Goal: Transaction & Acquisition: Book appointment/travel/reservation

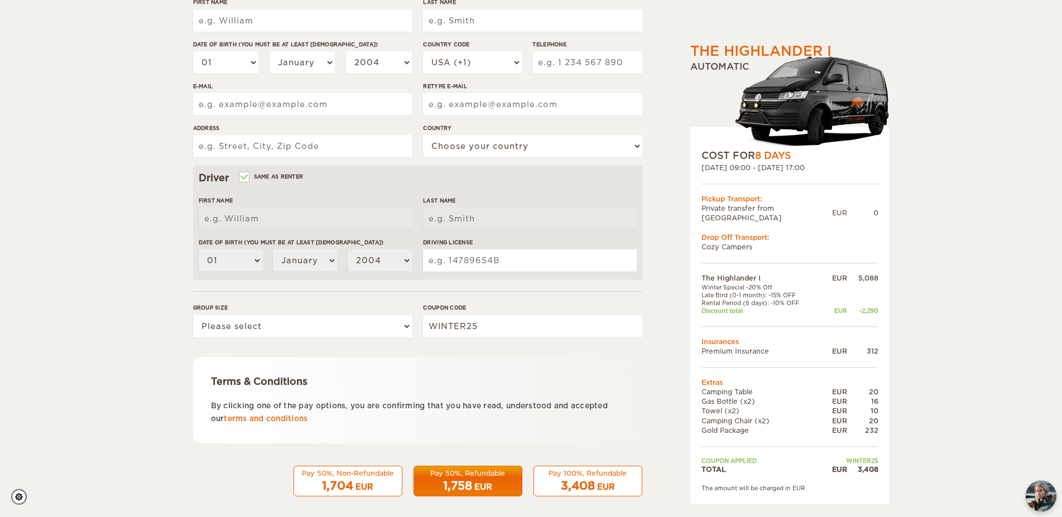
scroll to position [208, 0]
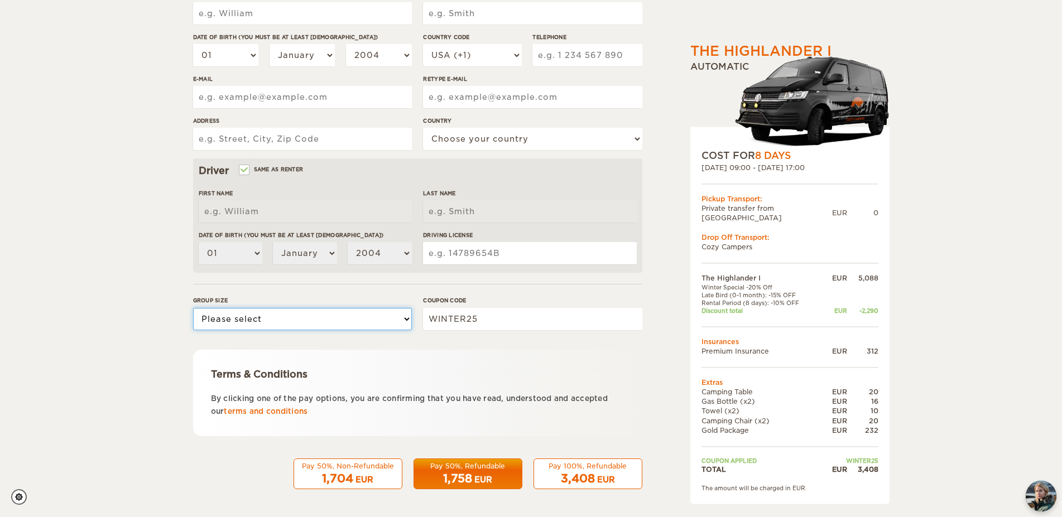
click at [193, 308] on select "Please select 1 2" at bounding box center [302, 319] width 219 height 22
select select "2"
click option "2" at bounding box center [0, 0] width 0 height 0
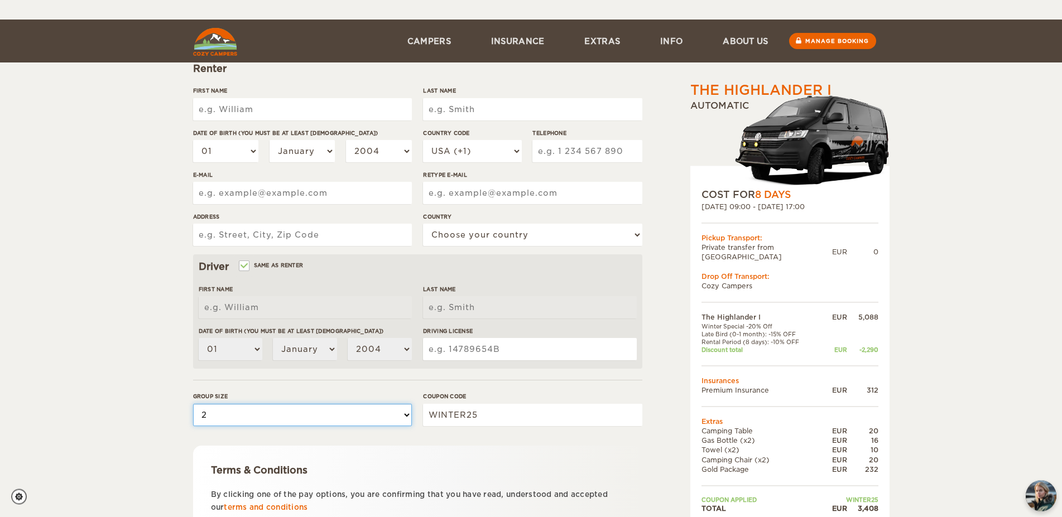
scroll to position [94, 0]
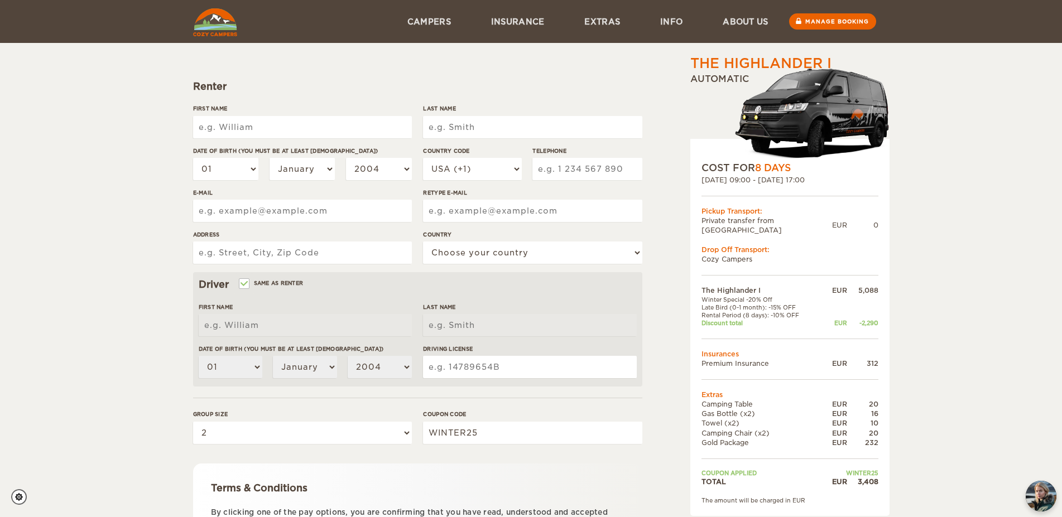
click at [259, 128] on input "First Name" at bounding box center [302, 127] width 219 height 22
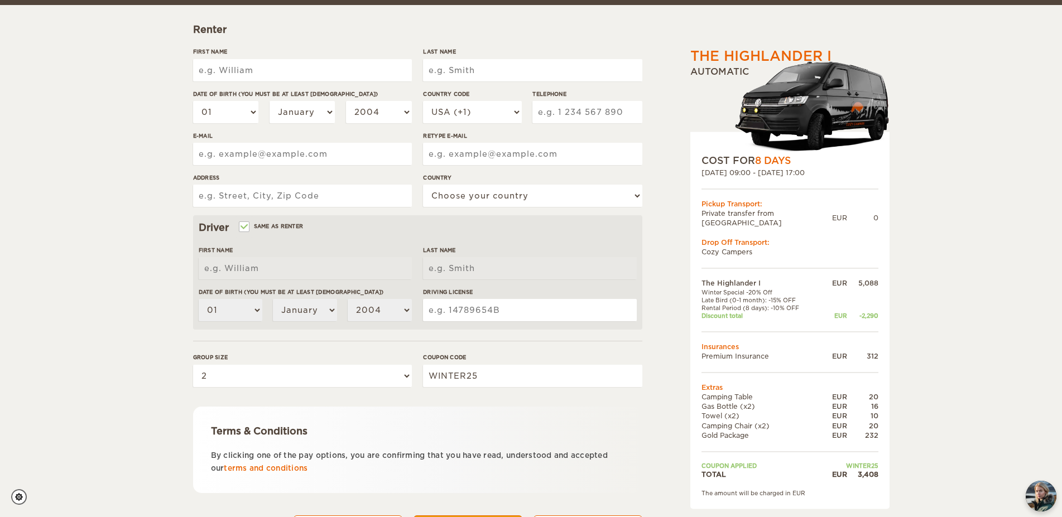
scroll to position [208, 0]
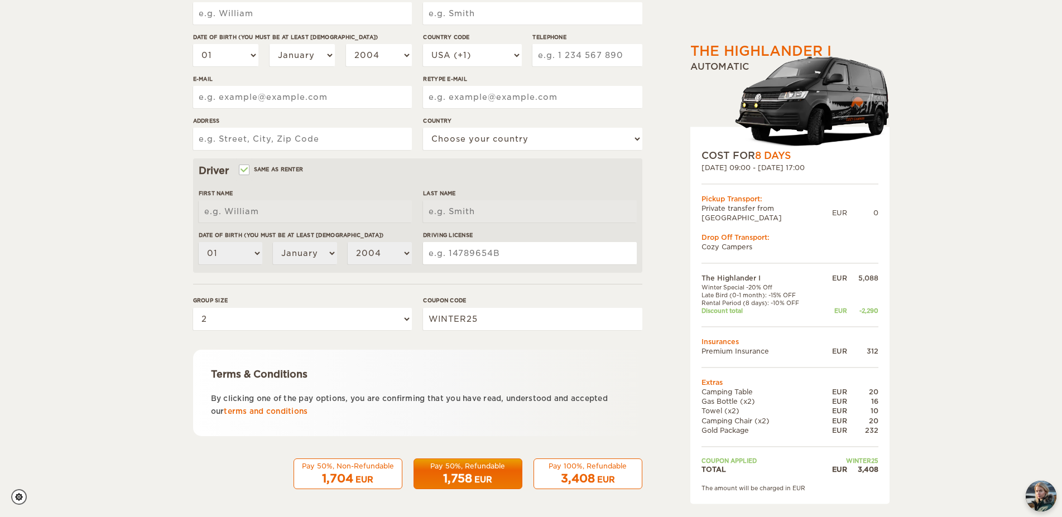
click at [123, 291] on div "The Highlander I Expand Collapse Total 3,408 EUR Automatic COST FOR 8 Days 06. …" at bounding box center [531, 155] width 1062 height 726
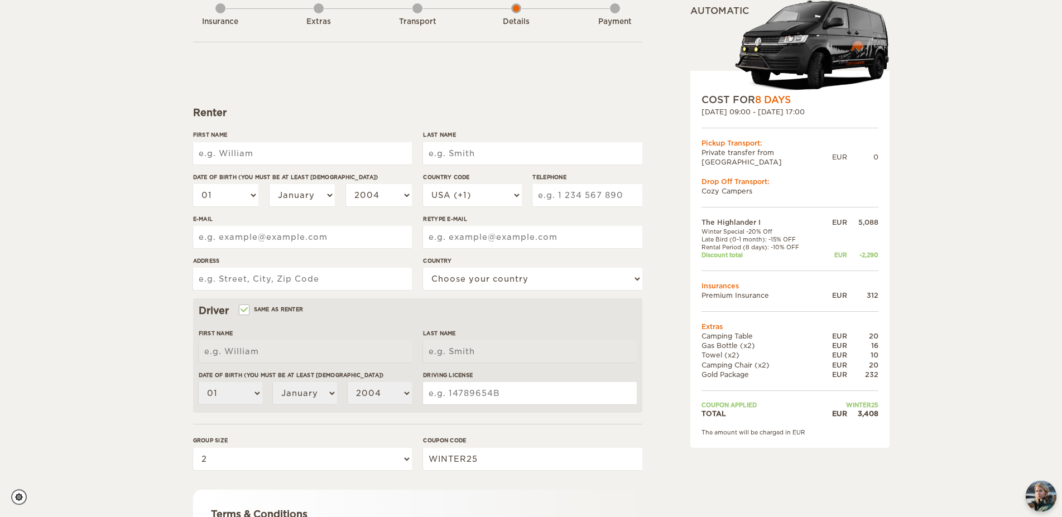
scroll to position [0, 0]
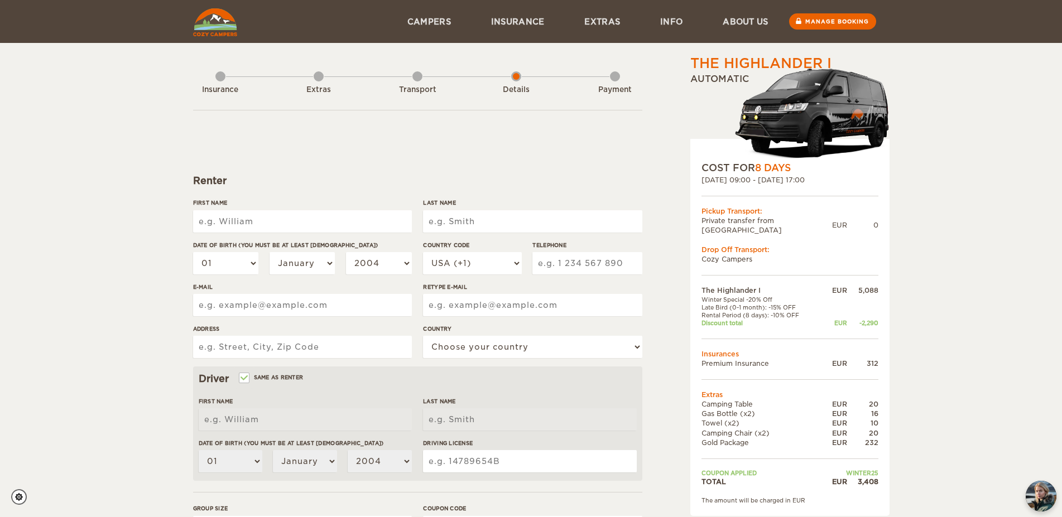
click at [247, 223] on input "First Name" at bounding box center [302, 221] width 219 height 22
type input "Drew"
type input "Miller"
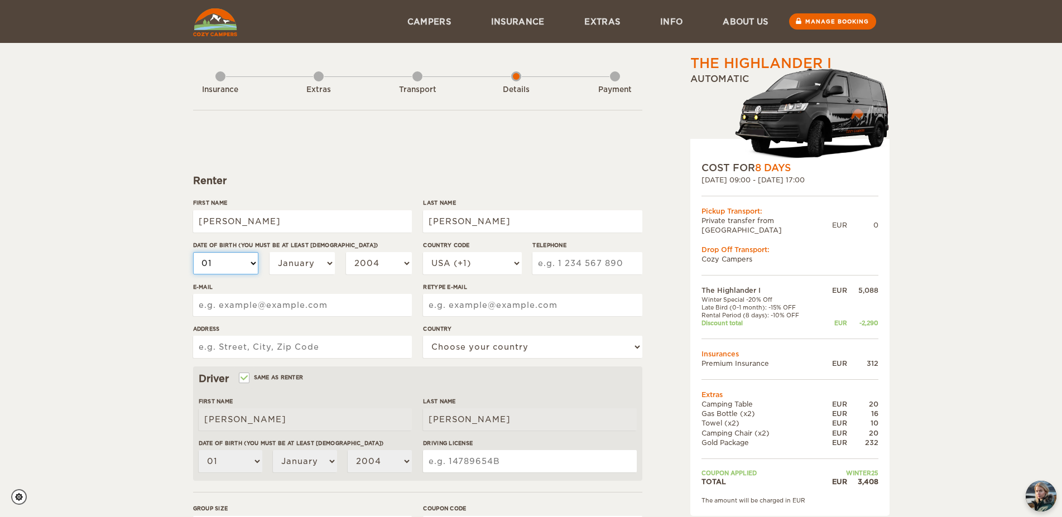
select select "09"
click option "09" at bounding box center [0, 0] width 0 height 0
select select "09"
click at [270, 252] on select "January February March April May June July August September October November De…" at bounding box center [303, 263] width 66 height 22
click at [193, 252] on select "01 02 03 04 05 06 07 08 09 10 11 12 13 14 15 16 17 18 19 20 21 22 23 24 25 26 2…" at bounding box center [226, 263] width 66 height 22
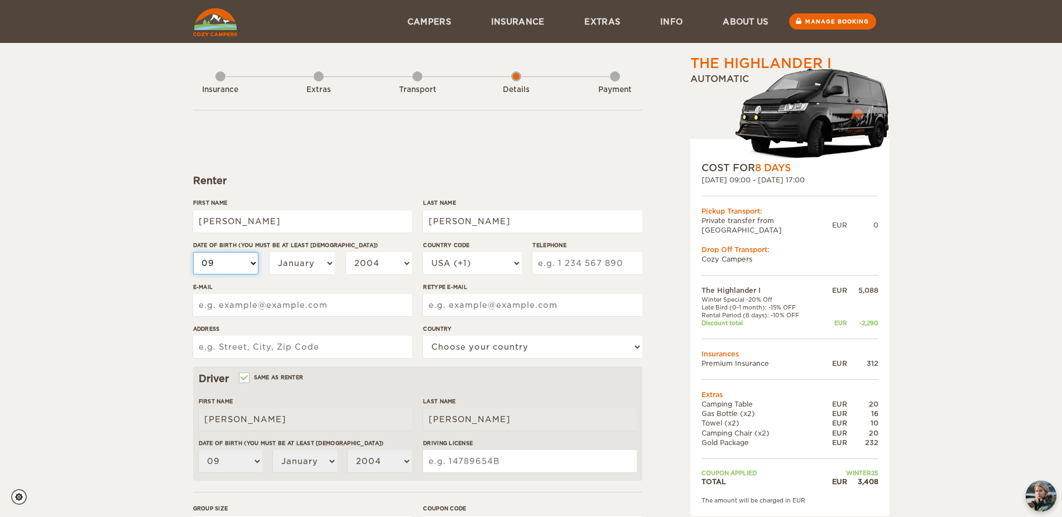
select select "21"
click option "21" at bounding box center [0, 0] width 0 height 0
select select "21"
click at [270, 252] on select "January February March April May June July August September October November De…" at bounding box center [303, 263] width 66 height 22
select select "09"
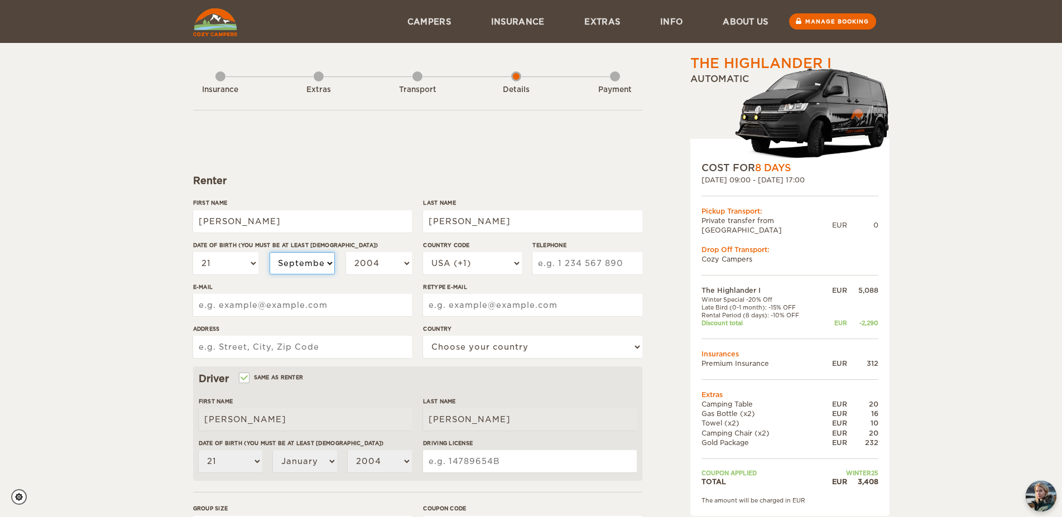
click option "September" at bounding box center [0, 0] width 0 height 0
select select "09"
click at [346, 252] on select "2004 2003 2002 2001 2000 1999 1998 1997 1996 1995 1994 1993 1992 1991 1990 1989…" at bounding box center [379, 263] width 66 height 22
select select "1979"
click option "1979" at bounding box center [0, 0] width 0 height 0
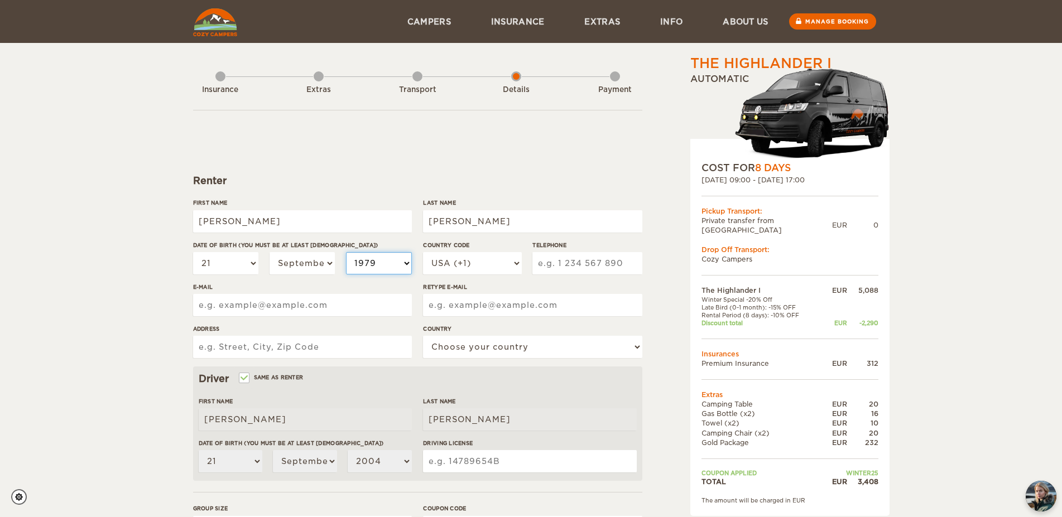
select select "1979"
click at [578, 262] on input "Telephone" at bounding box center [586, 263] width 109 height 22
type input "6125582841"
click at [323, 313] on input "E-mail" at bounding box center [302, 305] width 219 height 22
type input "[EMAIL_ADDRESS][DOMAIN_NAME]"
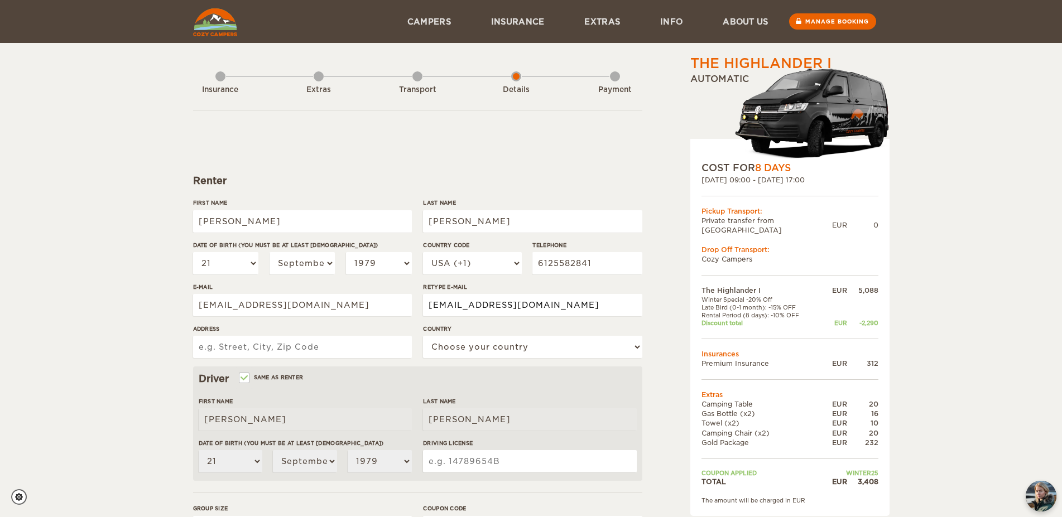
type input "[EMAIL_ADDRESS][DOMAIN_NAME]"
type input "3418 NE Taylor Street"
select select "222"
click at [116, 277] on div "The Highlander I Expand Collapse Total 3,408 EUR Automatic COST FOR 8 Days 06. …" at bounding box center [531, 363] width 1062 height 726
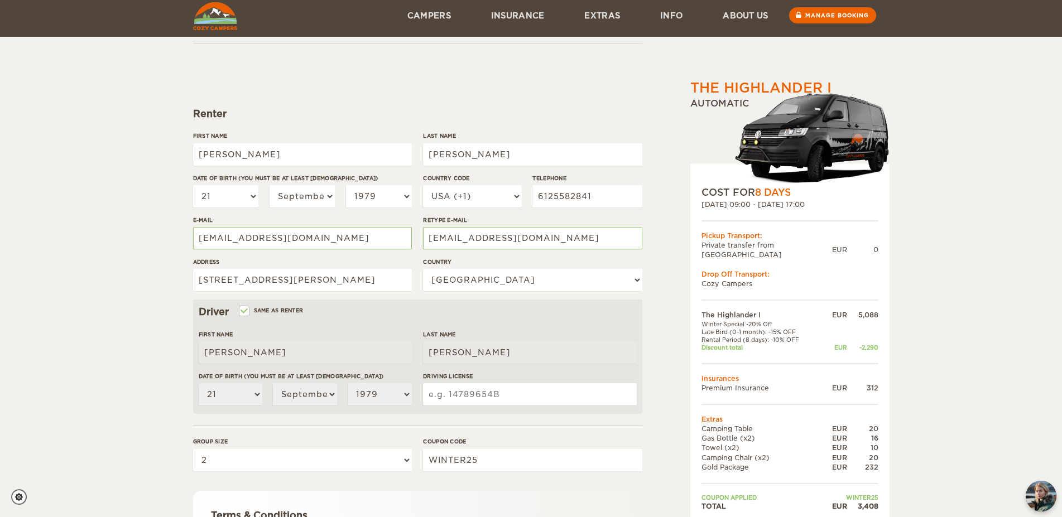
scroll to position [171, 0]
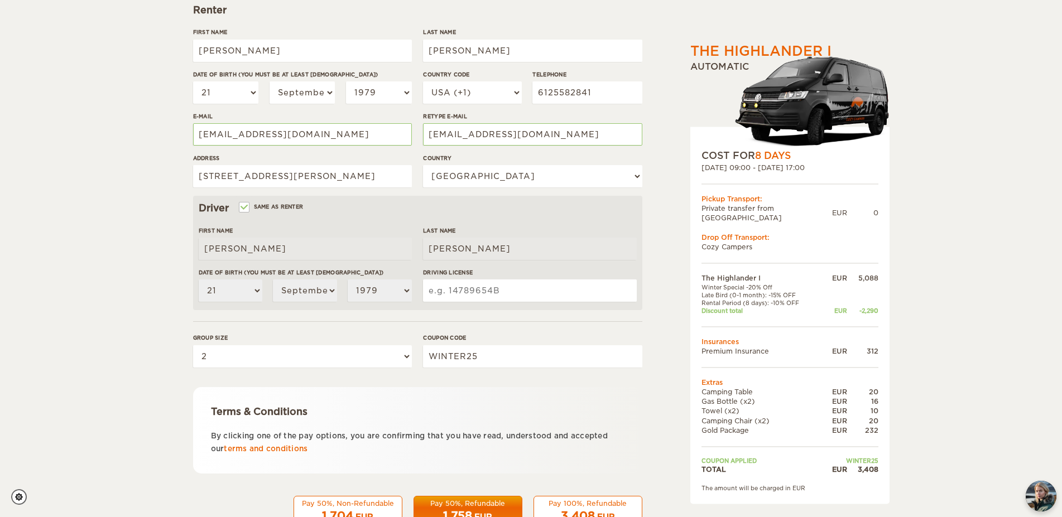
click at [574, 294] on input "Driving License" at bounding box center [529, 291] width 213 height 22
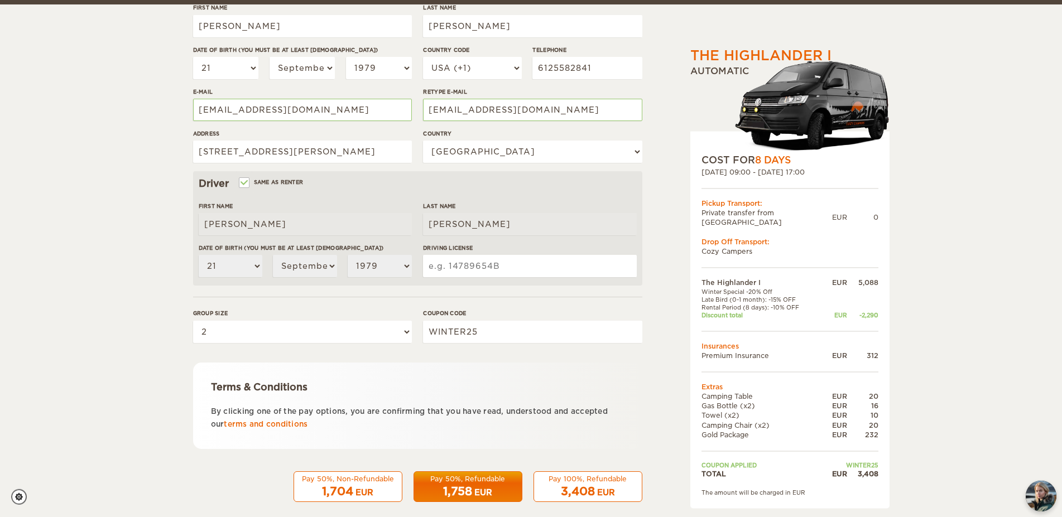
scroll to position [208, 0]
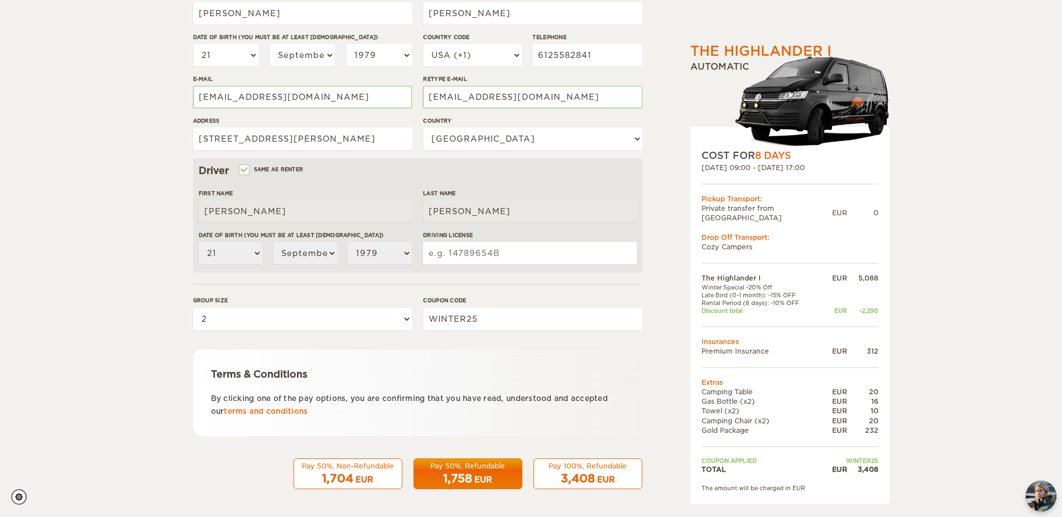
drag, startPoint x: 494, startPoint y: 247, endPoint x: 487, endPoint y: 246, distance: 7.8
click at [494, 246] on input "Driving License" at bounding box center [529, 253] width 213 height 22
type input "R748-157-126-419"
click at [485, 480] on div "EUR" at bounding box center [483, 479] width 18 height 11
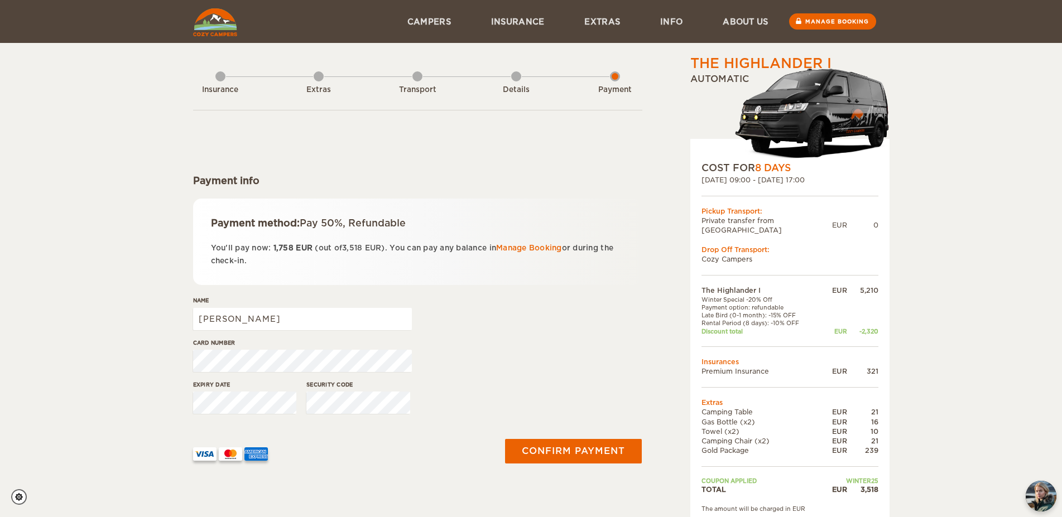
click at [134, 151] on div "The Highlander I Expand Collapse Total 3,518 EUR Automatic COST FOR 8 Days 06. …" at bounding box center [531, 267] width 1062 height 535
click at [41, 152] on div "The Highlander I Expand Collapse Total 3,518 EUR Automatic COST FOR 8 Days 06. …" at bounding box center [531, 267] width 1062 height 535
click at [253, 320] on input "[PERSON_NAME]" at bounding box center [302, 319] width 219 height 22
type input "[PERSON_NAME]"
click at [961, 136] on div "The Highlander I Expand Collapse Total 3,518 EUR Automatic COST FOR 8 Days 06. …" at bounding box center [531, 267] width 1062 height 535
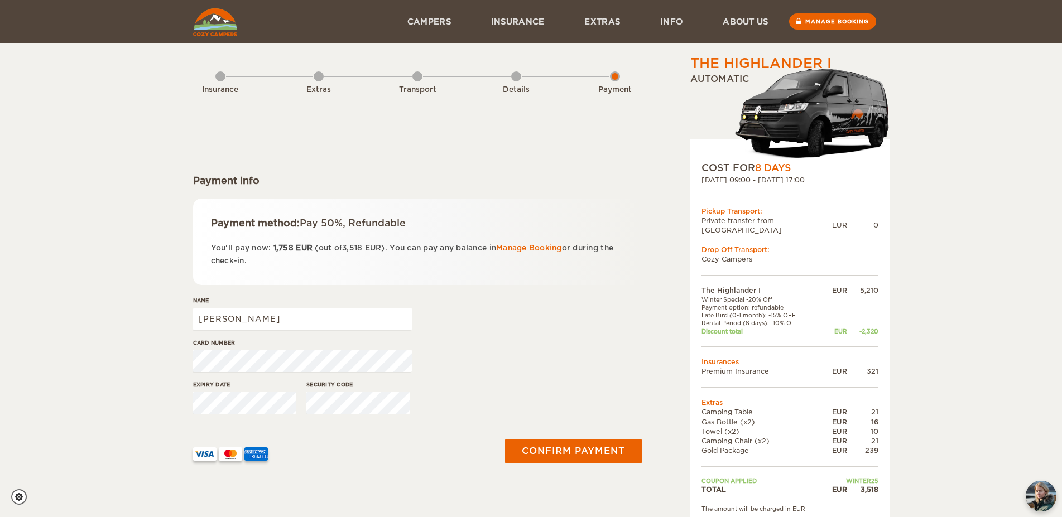
click at [642, 376] on div "The Highlander I Expand Collapse Total 3,518 EUR Automatic COST FOR 8 Days 06. …" at bounding box center [531, 289] width 676 height 470
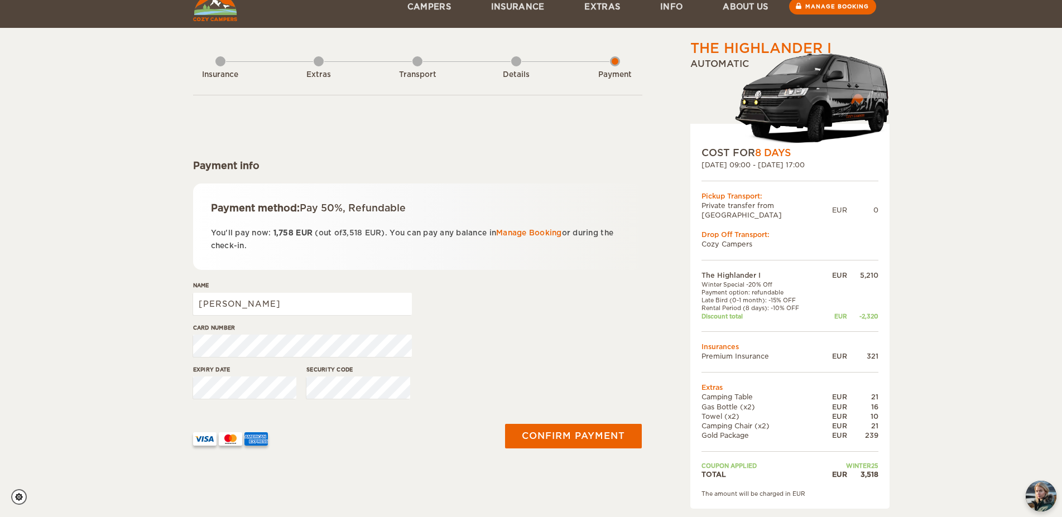
scroll to position [22, 0]
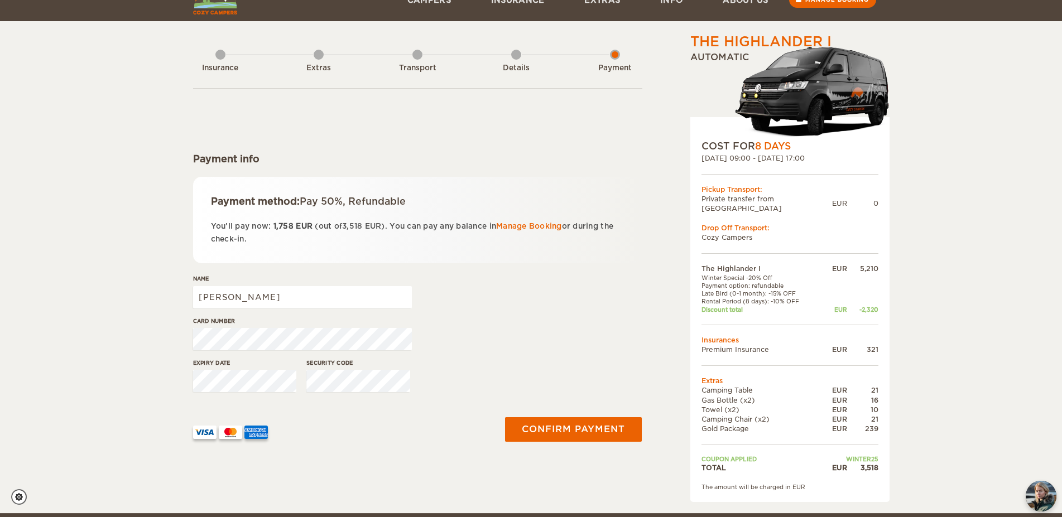
click at [87, 257] on div "The Highlander I Expand Collapse Total 3,518 EUR Automatic COST FOR 8 Days 06. …" at bounding box center [531, 245] width 1062 height 535
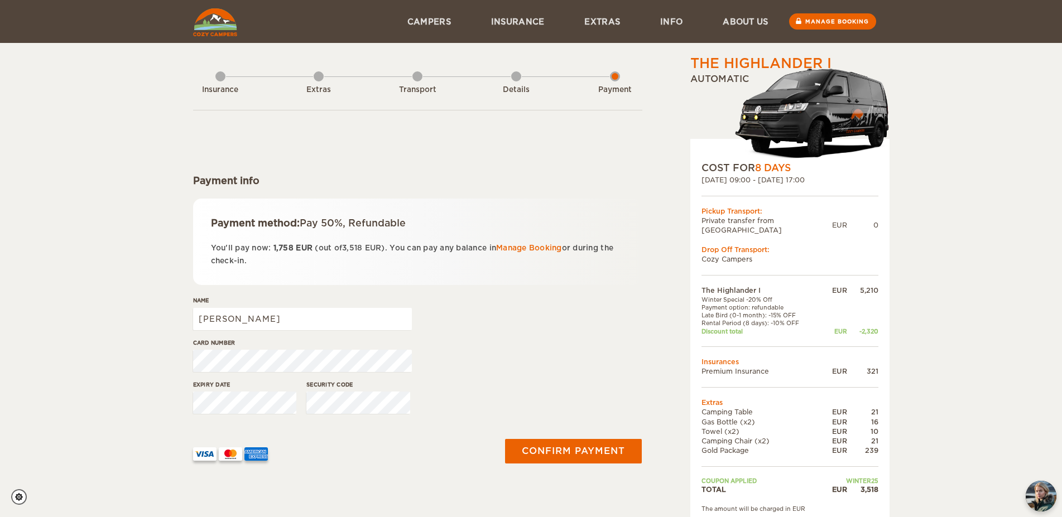
click at [152, 151] on div "The Highlander I Expand Collapse Total 3,518 EUR Automatic COST FOR 8 Days 06. …" at bounding box center [531, 267] width 1062 height 535
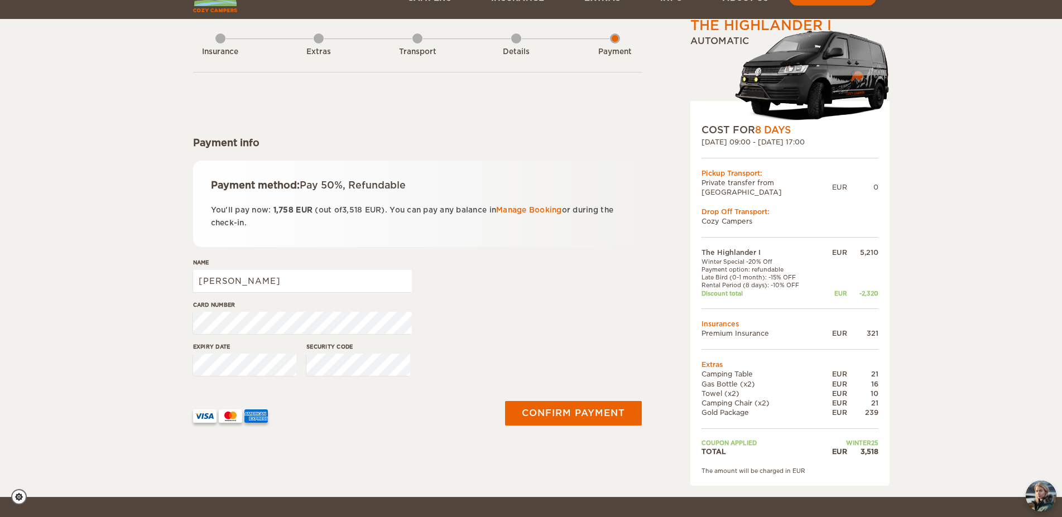
scroll to position [57, 0]
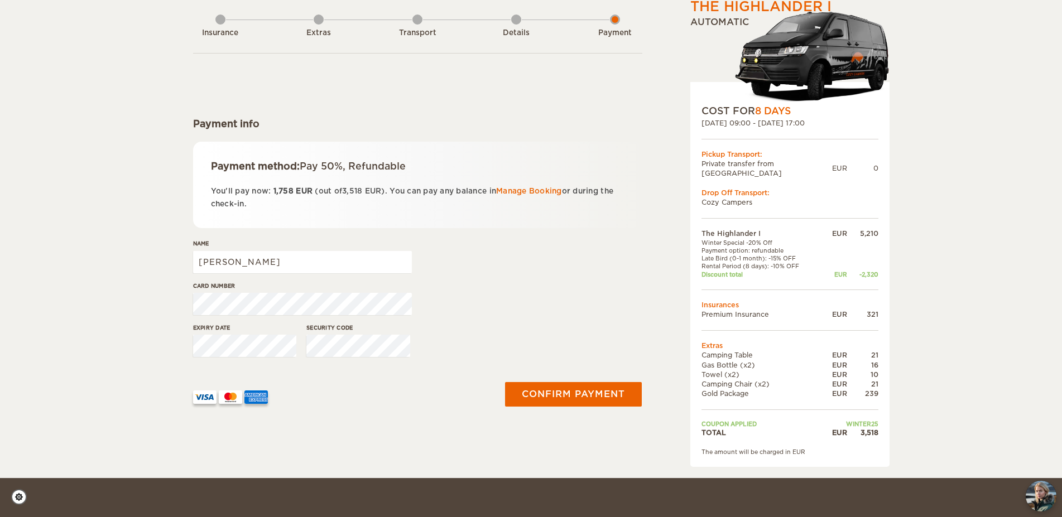
click at [41, 126] on div "The Highlander I Expand Collapse Total 3,518 EUR Automatic COST FOR 8 Days 06. …" at bounding box center [531, 210] width 1062 height 535
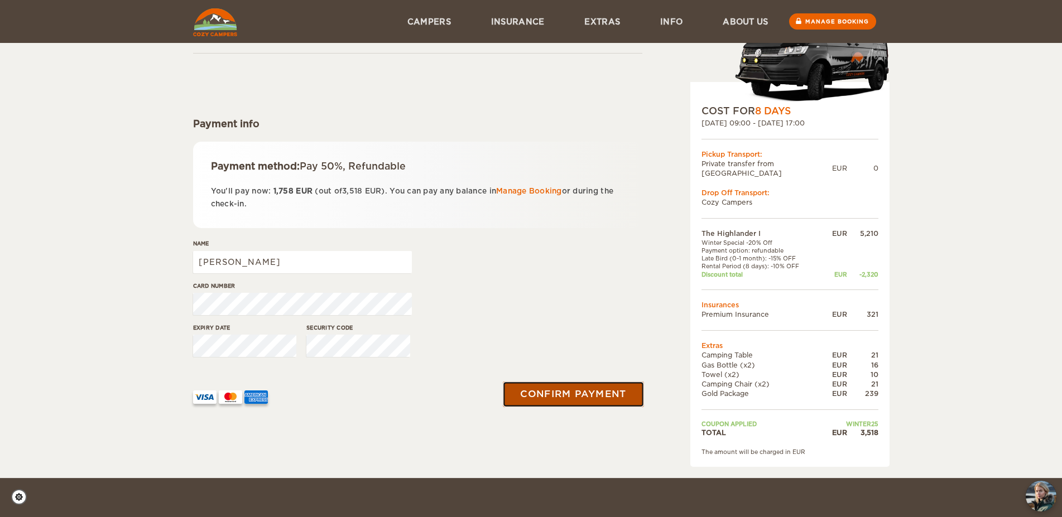
click at [557, 401] on button "Confirm payment" at bounding box center [573, 394] width 141 height 25
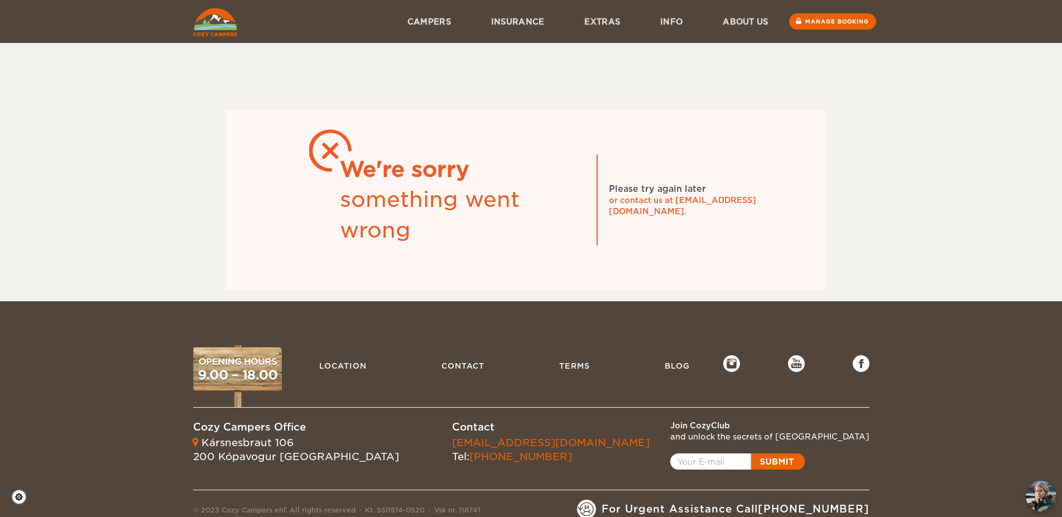
click at [647, 189] on div "Please try again later" at bounding box center [657, 189] width 97 height 12
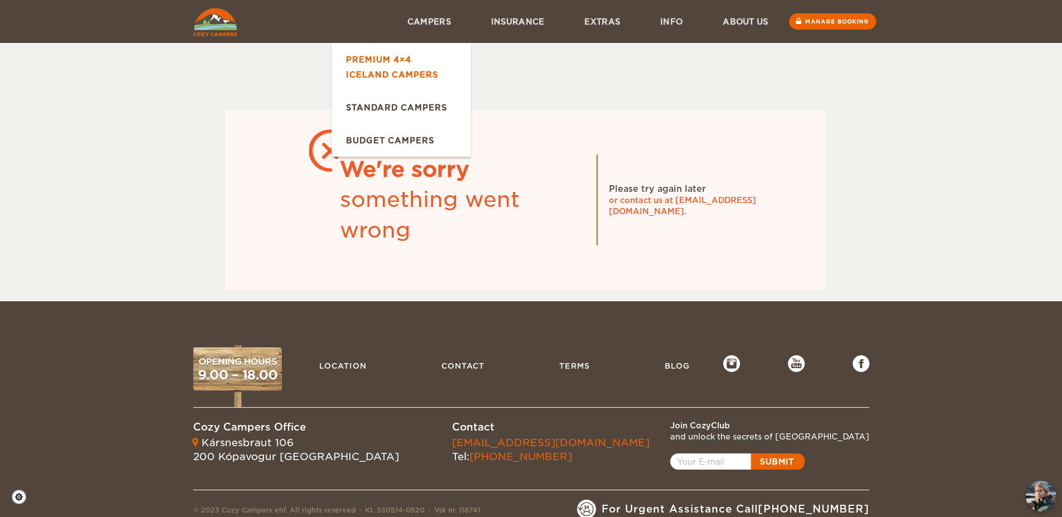
click at [387, 63] on link "Premium 4×4 Iceland Campers" at bounding box center [402, 67] width 140 height 48
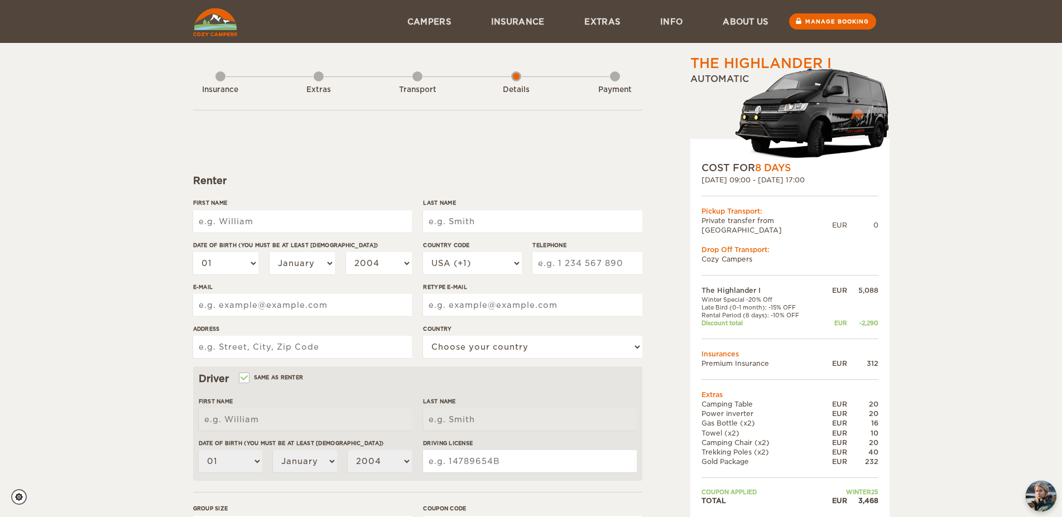
click at [271, 225] on input "First Name" at bounding box center [302, 221] width 219 height 22
type input "Drew"
type input "[PERSON_NAME]"
type input "Miller"
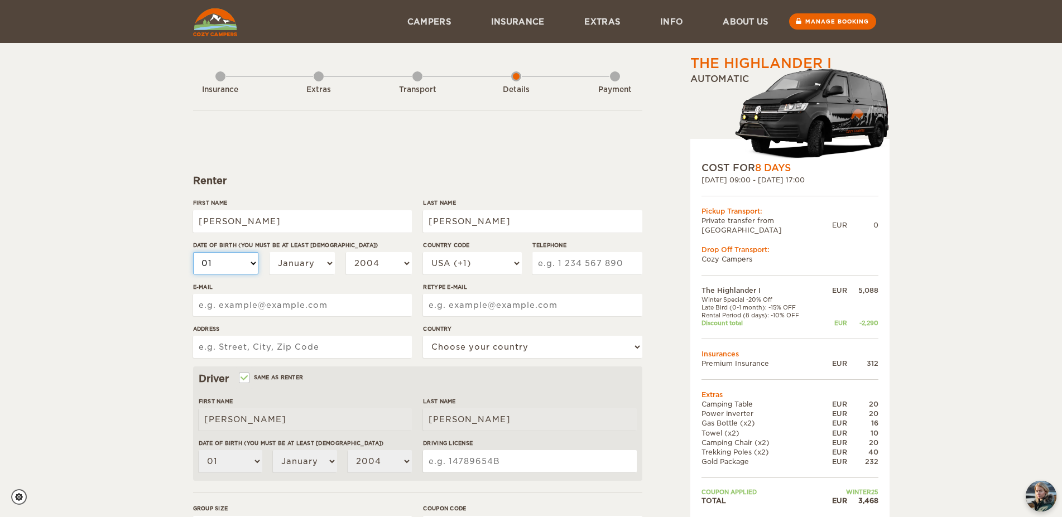
click at [193, 252] on select "01 02 03 04 05 06 07 08 09 10 11 12 13 14 15 16 17 18 19 20 21 22 23 24 25 26 2…" at bounding box center [226, 263] width 66 height 22
select select "21"
click option "21" at bounding box center [0, 0] width 0 height 0
select select "21"
click at [270, 252] on select "January February March April May June July August September October November De…" at bounding box center [303, 263] width 66 height 22
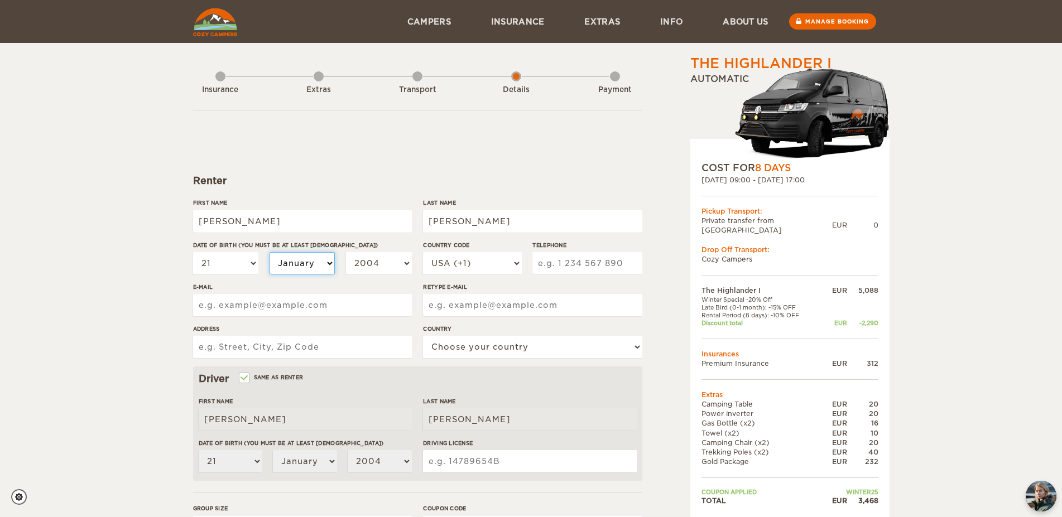
select select "09"
click option "September" at bounding box center [0, 0] width 0 height 0
select select "09"
select select "1979"
click option "1979" at bounding box center [0, 0] width 0 height 0
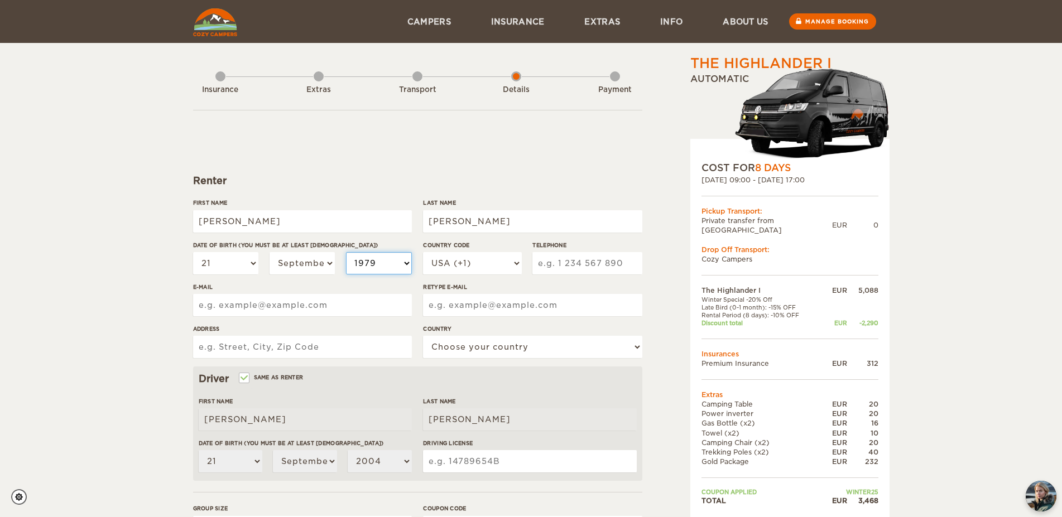
select select "1979"
click at [578, 261] on input "Telephone" at bounding box center [586, 263] width 109 height 22
type input "6125582841"
click at [326, 305] on input "E-mail" at bounding box center [302, 305] width 219 height 22
type input "[EMAIL_ADDRESS][DOMAIN_NAME]"
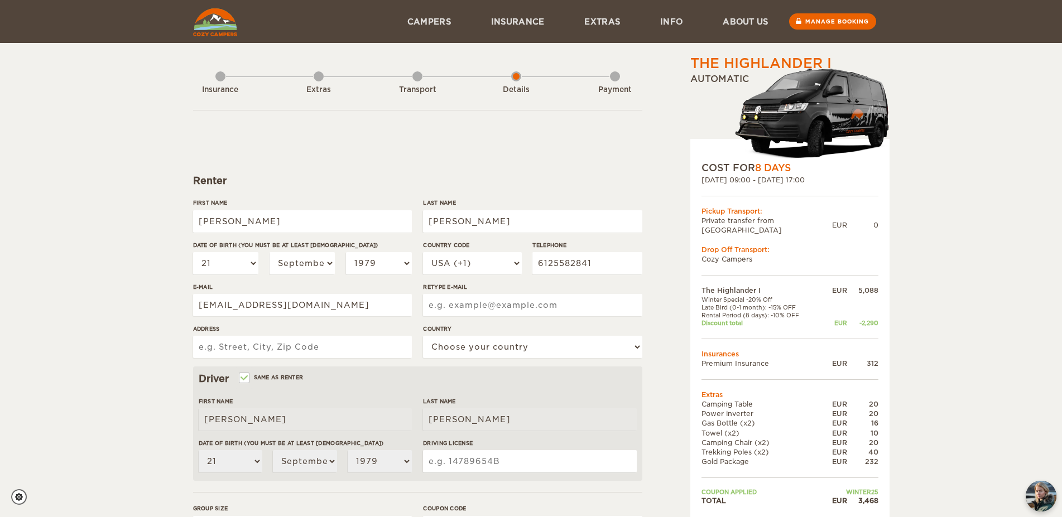
type input "[EMAIL_ADDRESS][DOMAIN_NAME]"
type input "[STREET_ADDRESS][PERSON_NAME]"
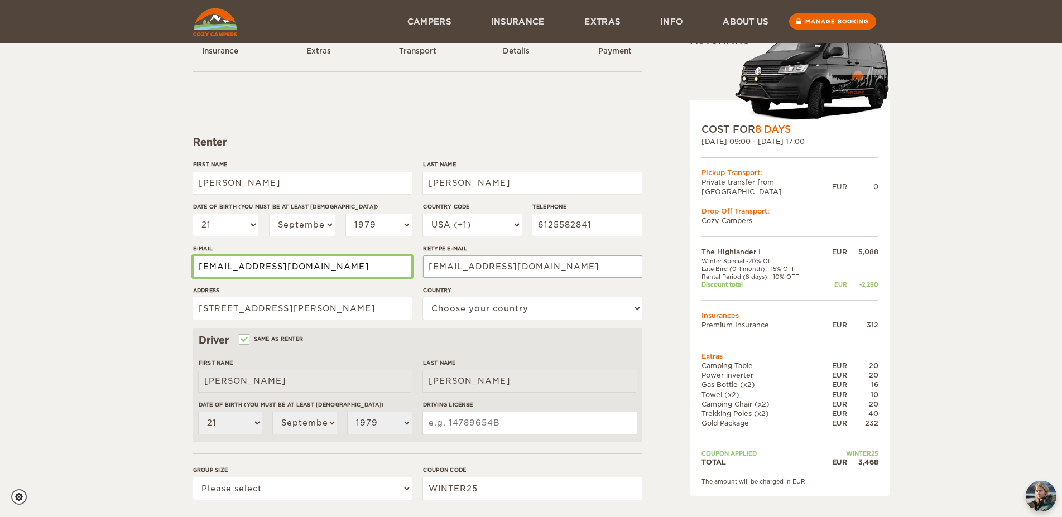
scroll to position [57, 0]
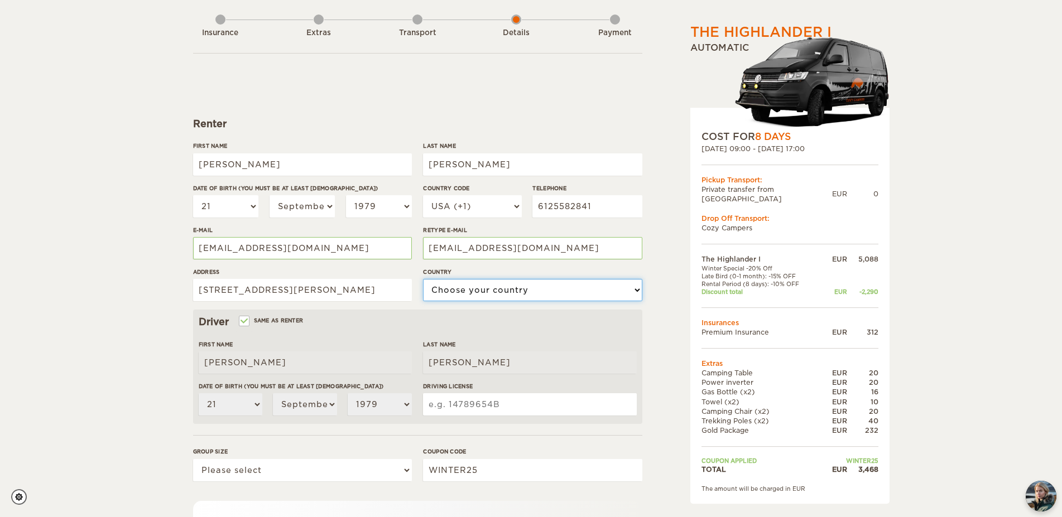
click at [423, 279] on select "Choose your country [GEOGRAPHIC_DATA] [GEOGRAPHIC_DATA] [GEOGRAPHIC_DATA] [GEOG…" at bounding box center [532, 290] width 219 height 22
select select "222"
click option "[GEOGRAPHIC_DATA]" at bounding box center [0, 0] width 0 height 0
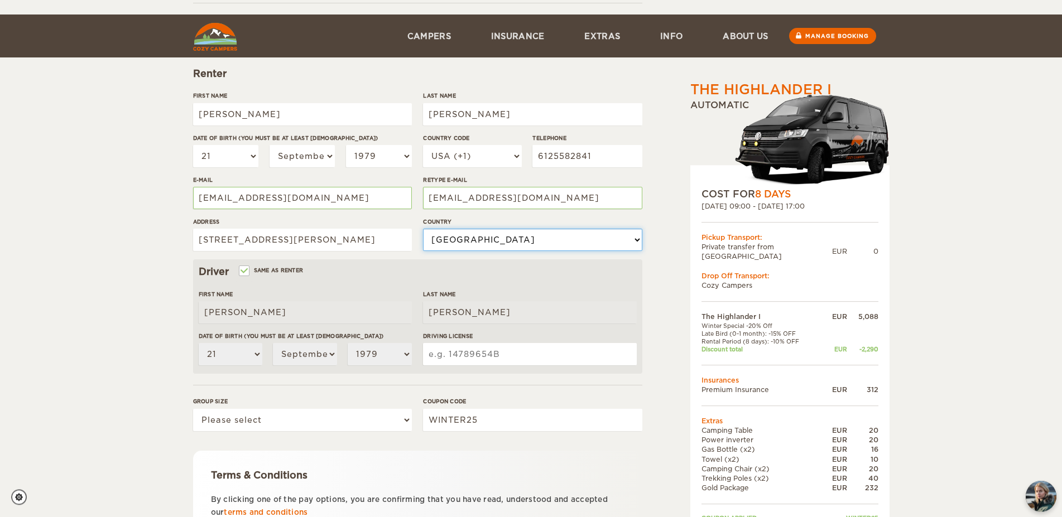
scroll to position [171, 0]
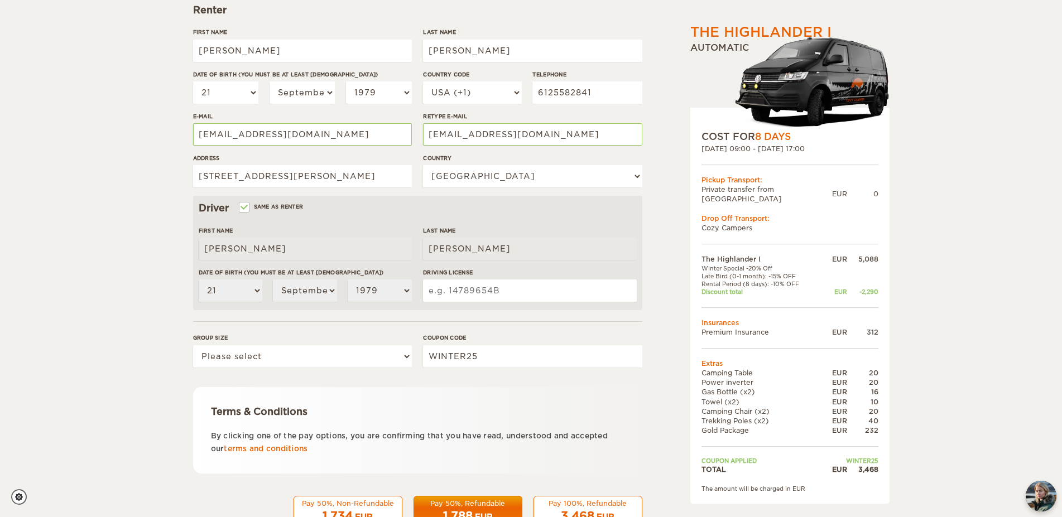
click at [480, 292] on input "Driving License" at bounding box center [529, 291] width 213 height 22
type input "R748-157-126-419"
click at [193, 345] on select "Please select 1 2" at bounding box center [302, 356] width 219 height 22
select select "2"
click option "2" at bounding box center [0, 0] width 0 height 0
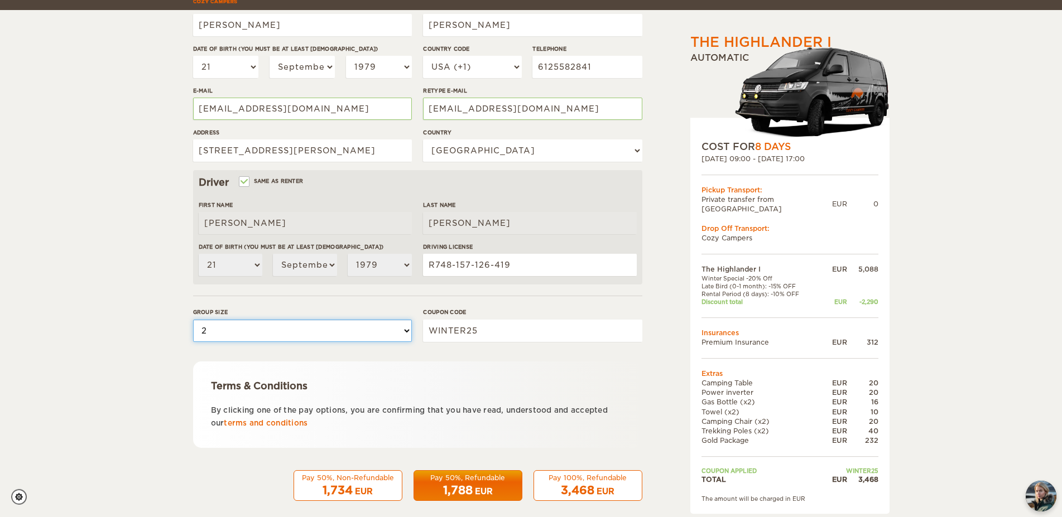
scroll to position [208, 0]
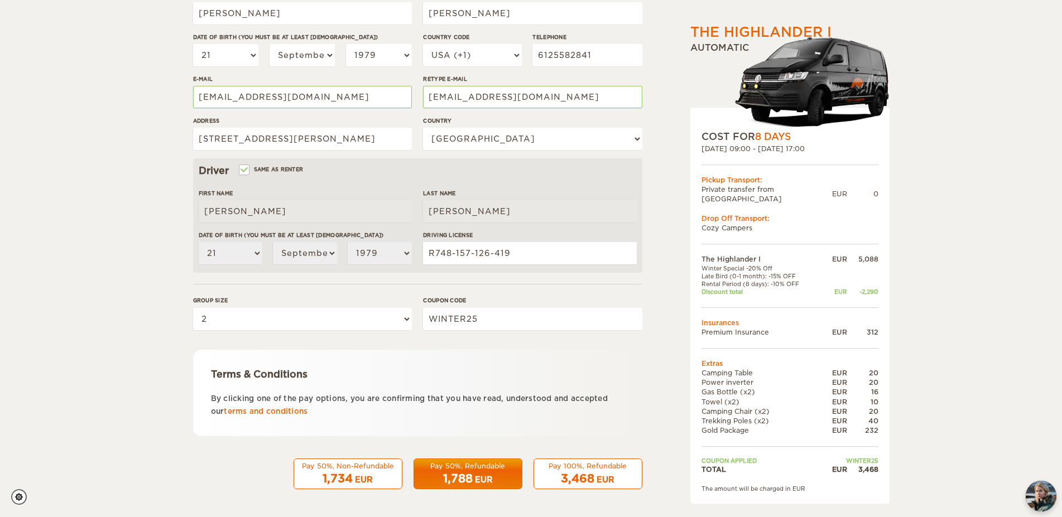
click at [493, 478] on div "EUR" at bounding box center [484, 479] width 18 height 11
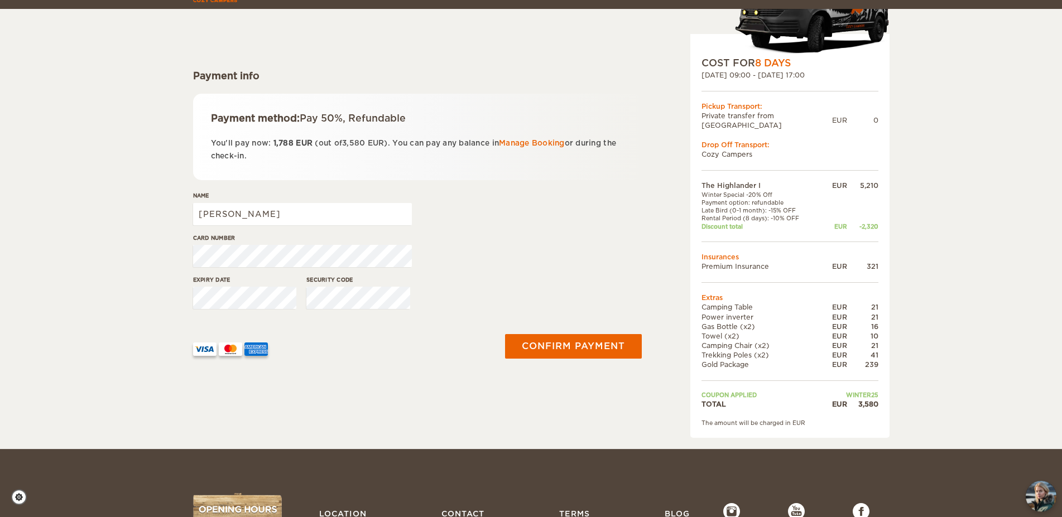
scroll to position [114, 0]
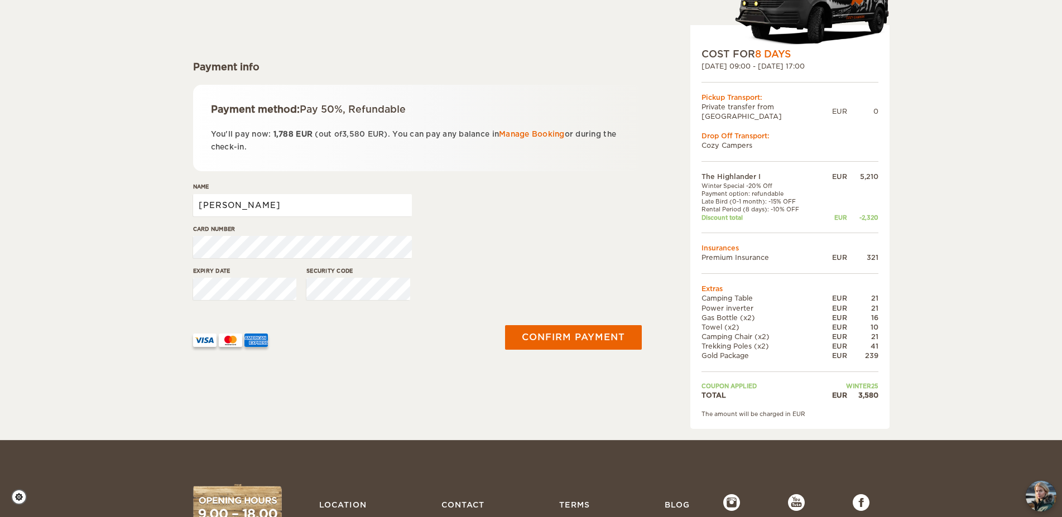
click at [241, 202] on input "[PERSON_NAME]" at bounding box center [302, 205] width 219 height 22
type input "[PERSON_NAME]"
click at [496, 242] on div "Card number" at bounding box center [417, 246] width 449 height 42
click at [76, 226] on div "The Highlander I Expand Collapse Total 3,580 EUR Automatic COST FOR 8 Days [DAT…" at bounding box center [531, 163] width 1062 height 554
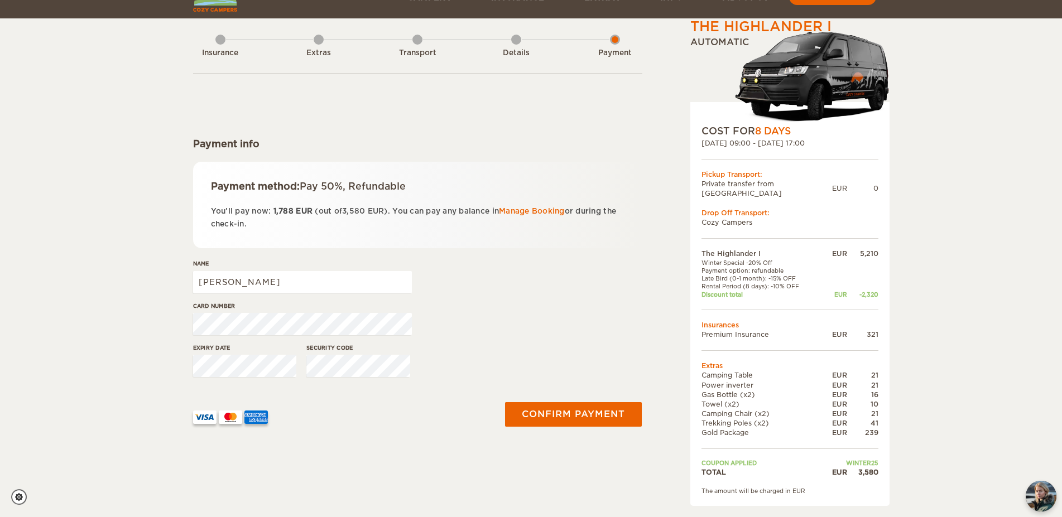
scroll to position [57, 0]
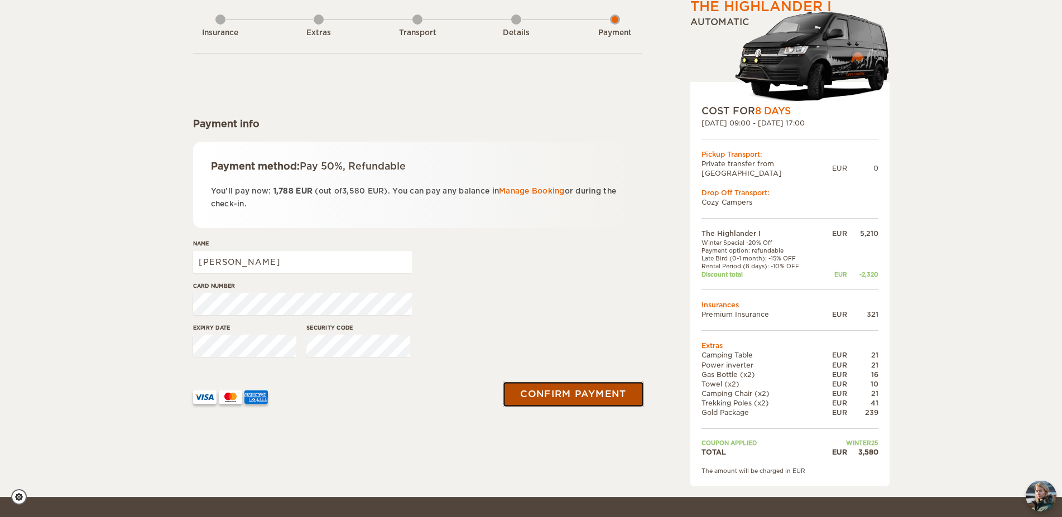
click at [584, 395] on button "Confirm payment" at bounding box center [573, 394] width 141 height 25
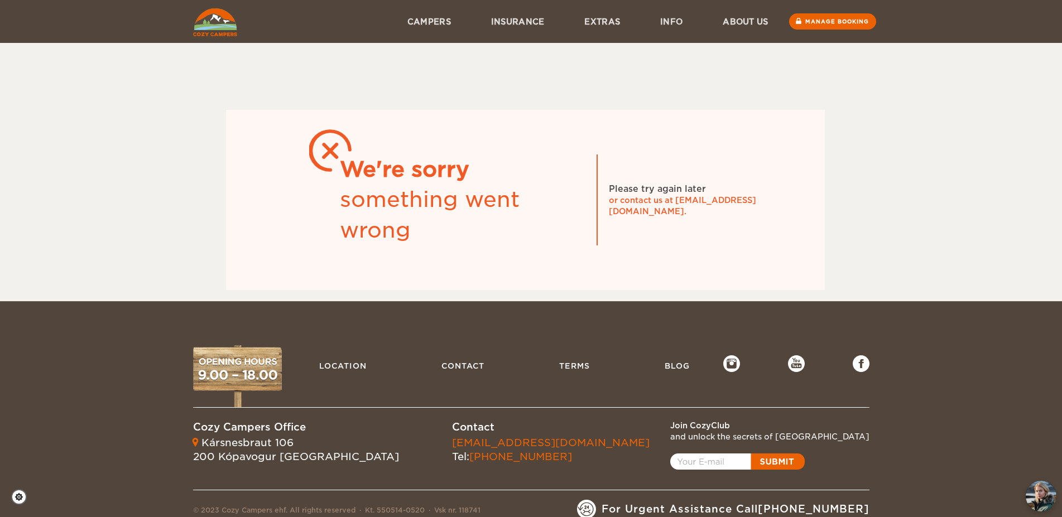
click at [923, 133] on div "We're sorry something went wrong Please try again later or contact us at [EMAIL…" at bounding box center [531, 150] width 1062 height 301
click at [764, 204] on div "or contact us at [EMAIL_ADDRESS][DOMAIN_NAME]." at bounding box center [692, 206] width 167 height 22
click at [739, 17] on link "About us" at bounding box center [745, 21] width 85 height 43
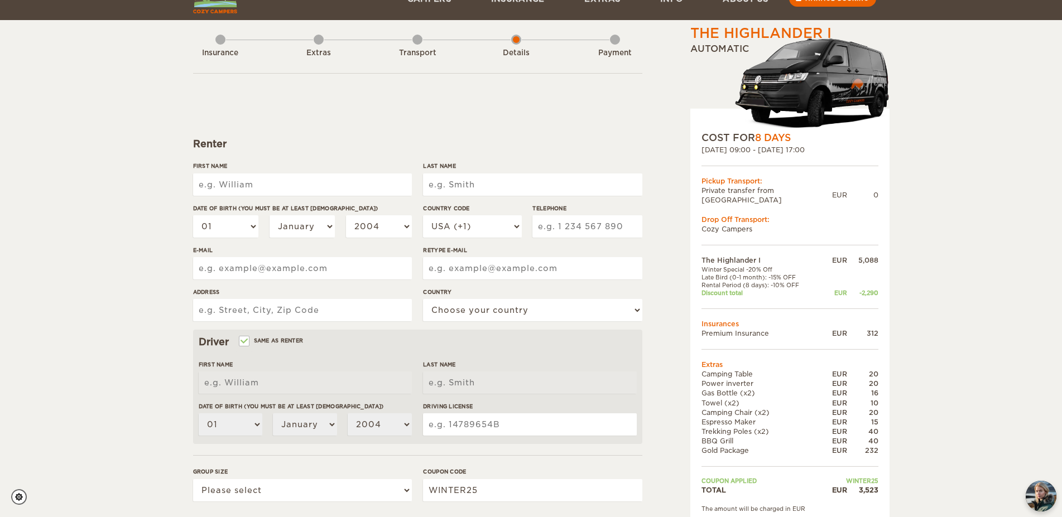
scroll to position [57, 0]
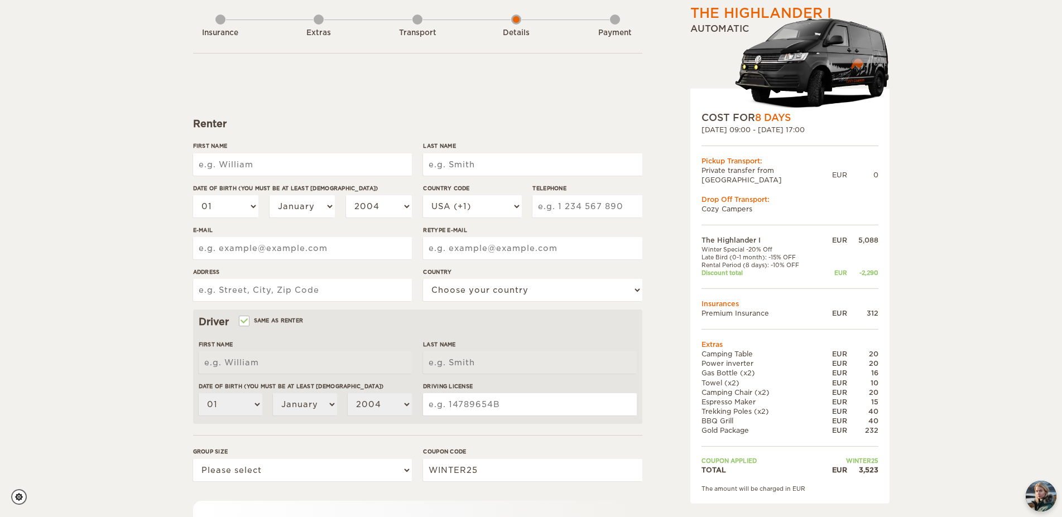
click at [262, 166] on input "First Name" at bounding box center [302, 164] width 219 height 22
click at [261, 167] on input "First Name" at bounding box center [302, 164] width 219 height 22
type input "[PERSON_NAME]"
type input "6125582841"
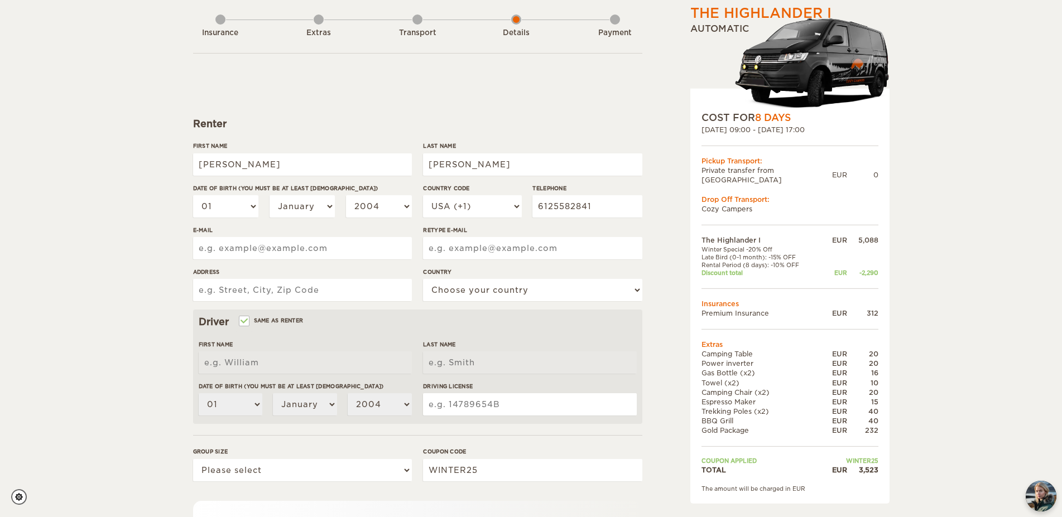
type input "[EMAIL_ADDRESS][DOMAIN_NAME]"
type input "[STREET_ADDRESS][PERSON_NAME]"
type input "[PERSON_NAME]"
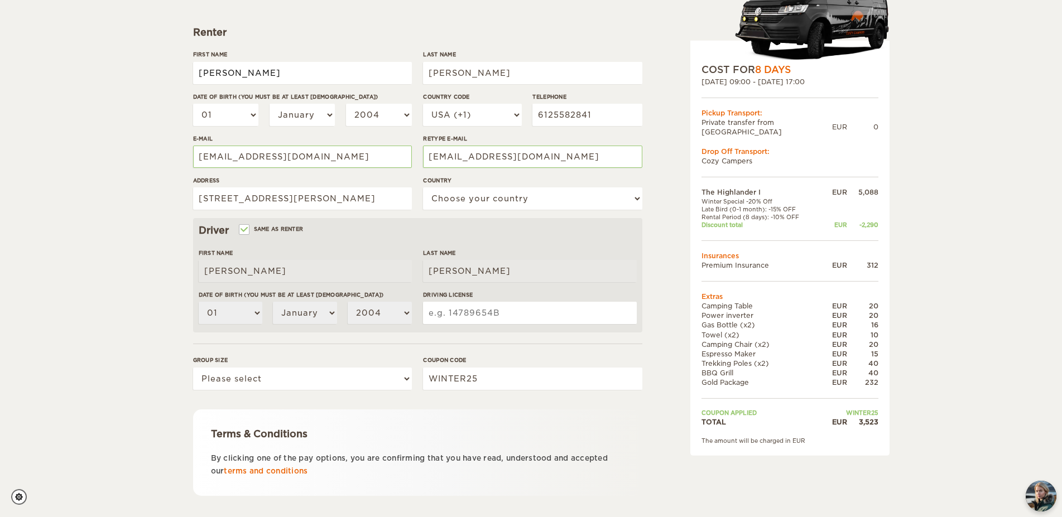
scroll to position [171, 0]
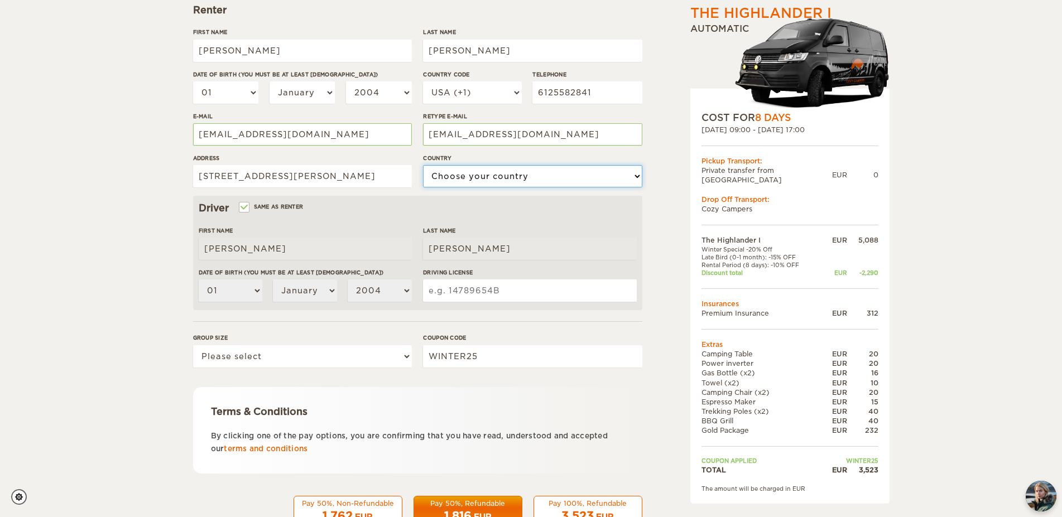
select select "222"
click option "United States" at bounding box center [0, 0] width 0 height 0
click at [541, 292] on input "Driving License" at bounding box center [529, 291] width 213 height 22
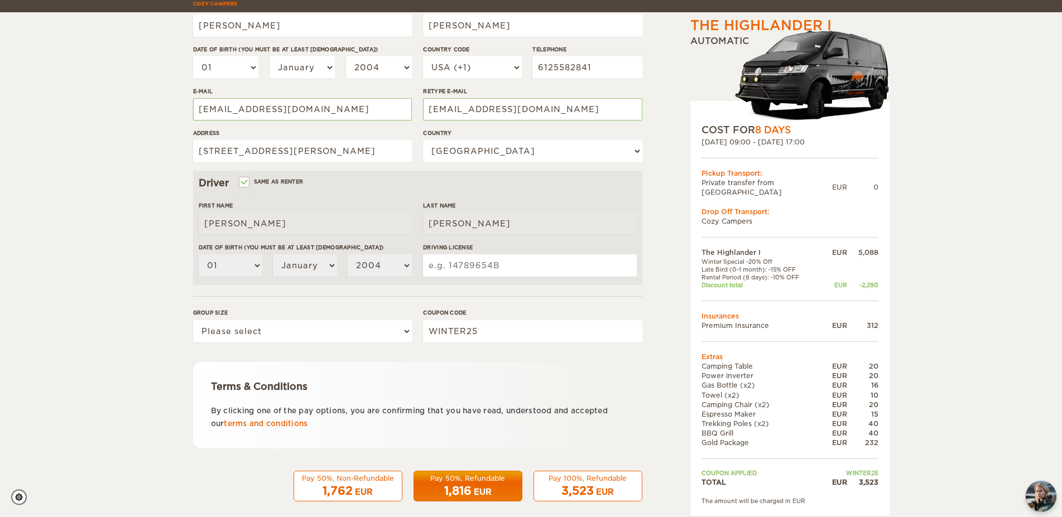
scroll to position [208, 0]
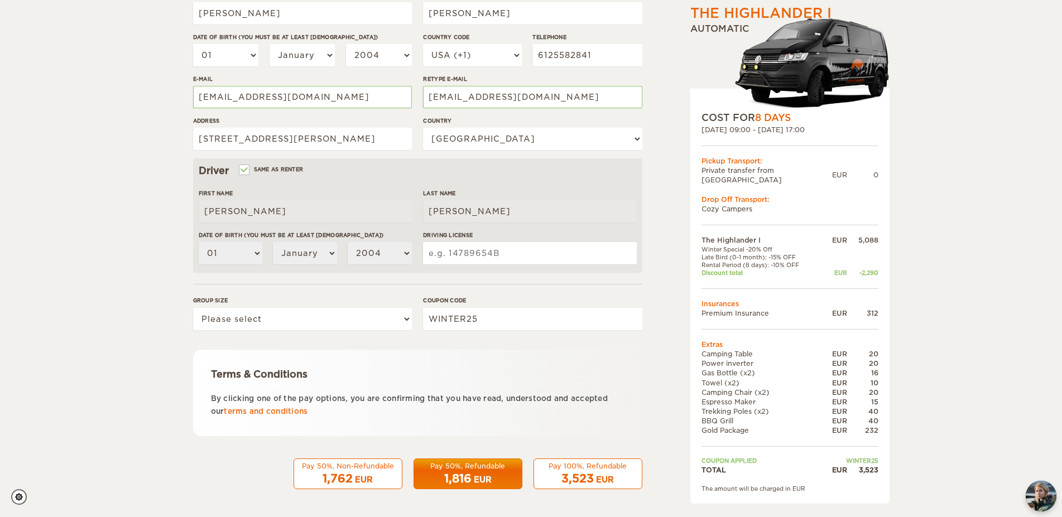
click at [431, 257] on input "Driving License" at bounding box center [529, 253] width 213 height 22
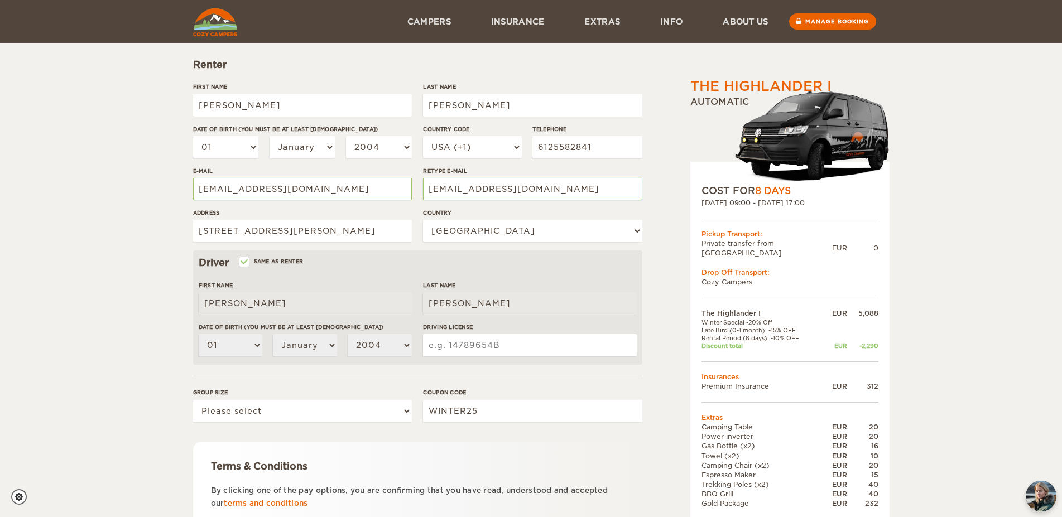
scroll to position [94, 0]
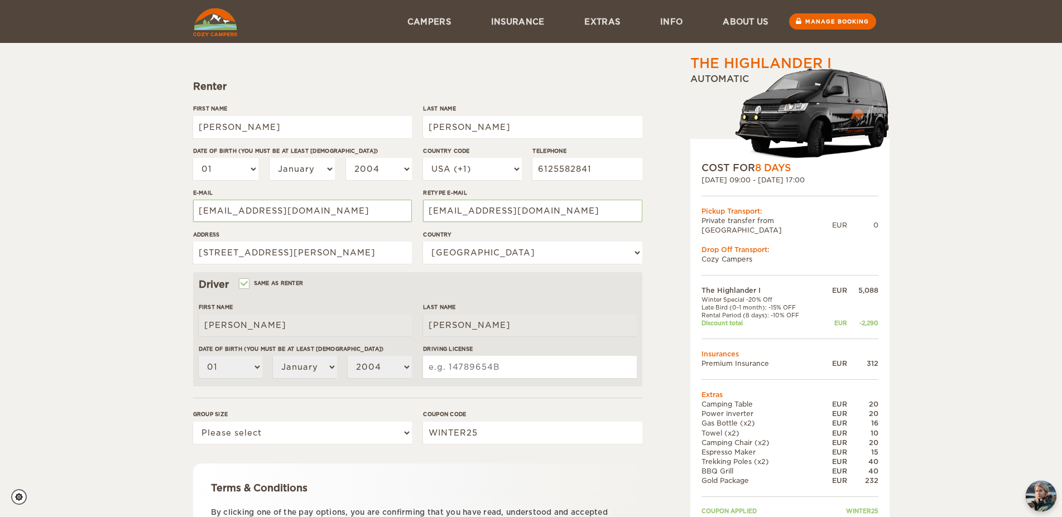
click at [526, 373] on input "Driving License" at bounding box center [529, 367] width 213 height 22
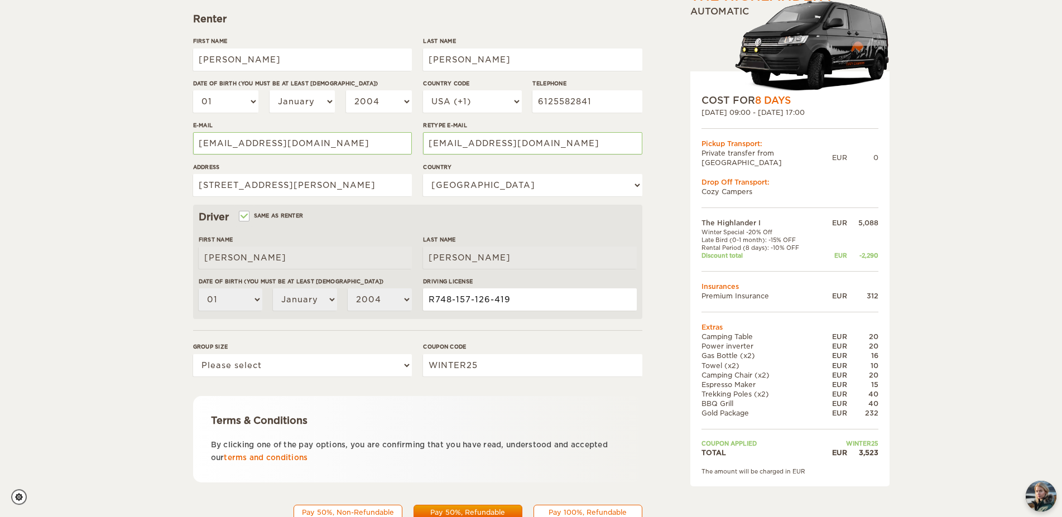
scroll to position [208, 0]
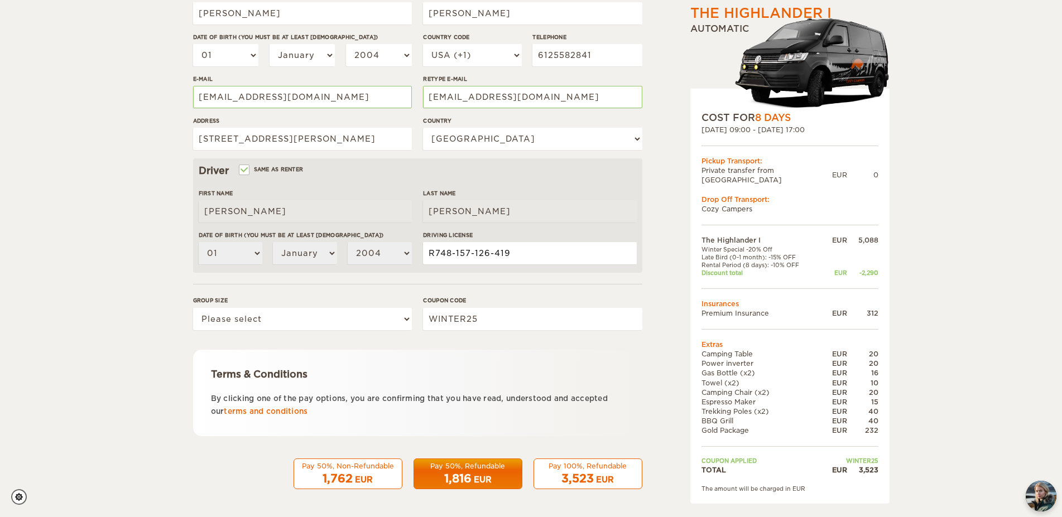
type input "R748-157-126-419"
click at [230, 266] on div "01 02 03 04 05 06 07 08 09 10 11 12 13 14 15 16 17 18 19 20 21 22 23 24 25 26 2…" at bounding box center [305, 257] width 213 height 31
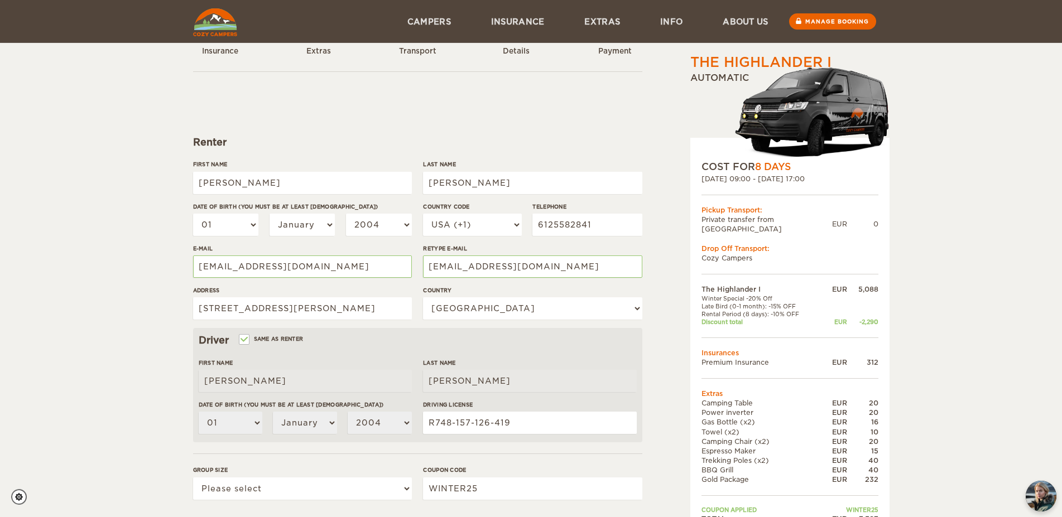
scroll to position [37, 0]
click at [193, 215] on select "01 02 03 04 05 06 07 08 09 10 11 12 13 14 15 16 17 18 19 20 21 22 23 24 25 26 2…" at bounding box center [226, 226] width 66 height 22
select select "21"
click option "21" at bounding box center [0, 0] width 0 height 0
select select "21"
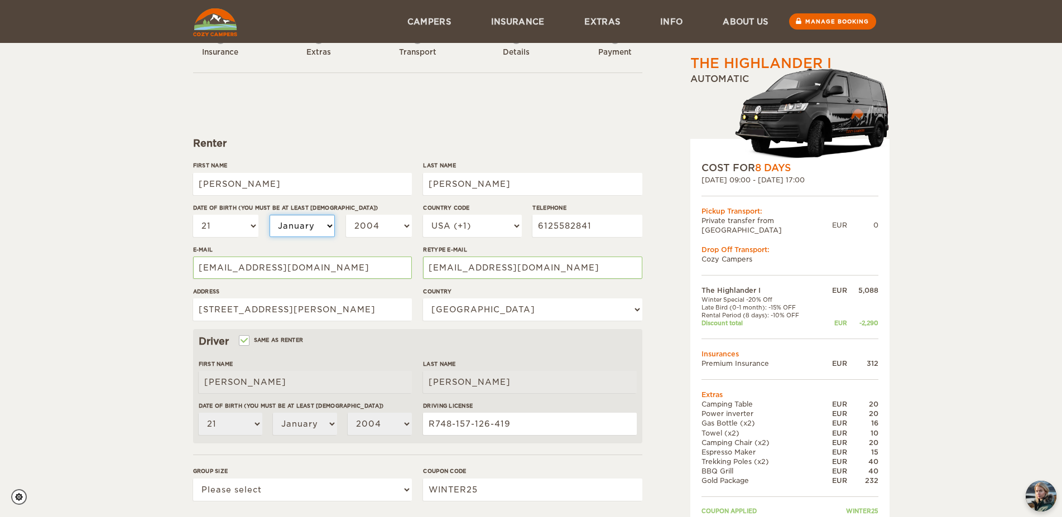
click at [270, 215] on select "January February March April May June July August September October November De…" at bounding box center [303, 226] width 66 height 22
select select "09"
click option "September" at bounding box center [0, 0] width 0 height 0
select select "09"
click at [346, 215] on select "2004 2003 2002 2001 2000 1999 1998 1997 1996 1995 1994 1993 1992 1991 1990 1989…" at bounding box center [379, 226] width 66 height 22
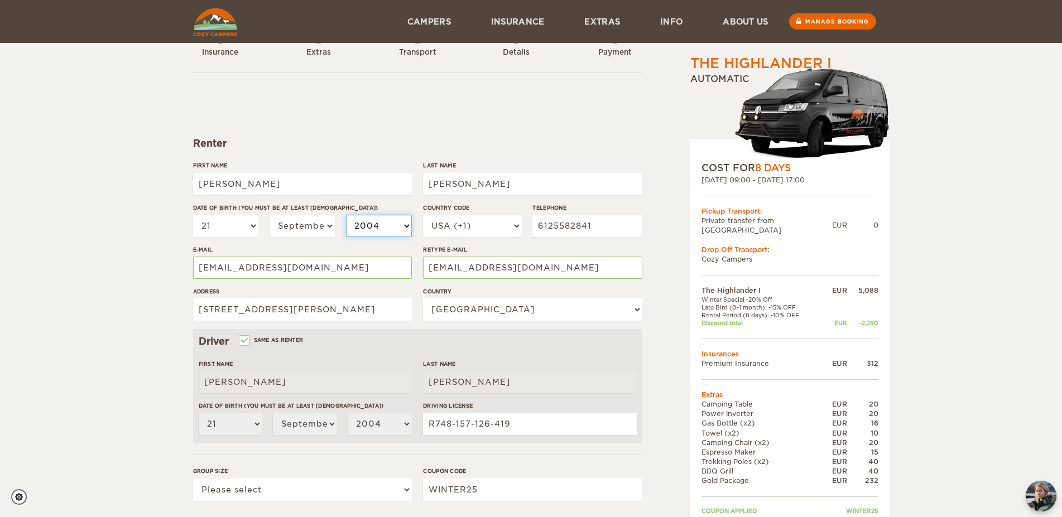
select select "1979"
click option "1979" at bounding box center [0, 0] width 0 height 0
select select "1979"
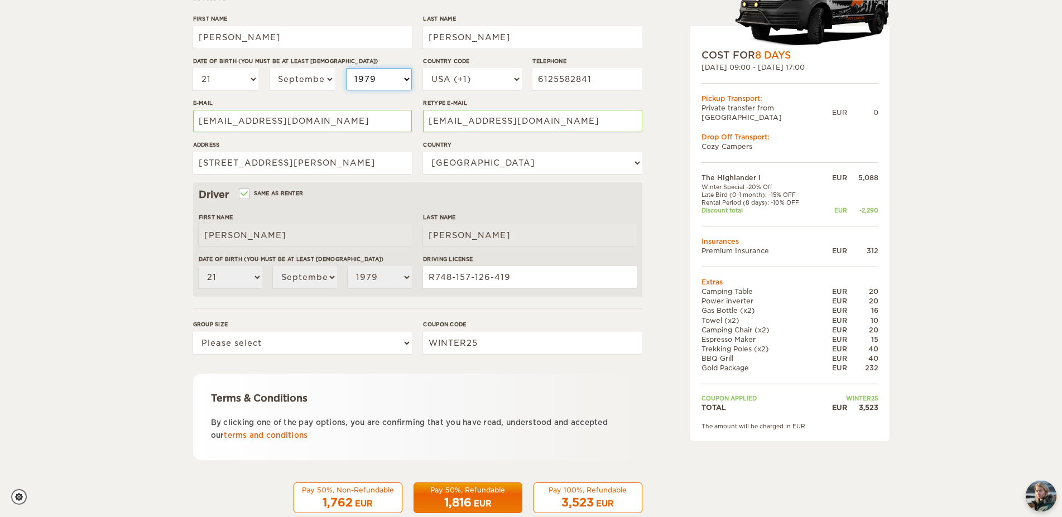
scroll to position [208, 0]
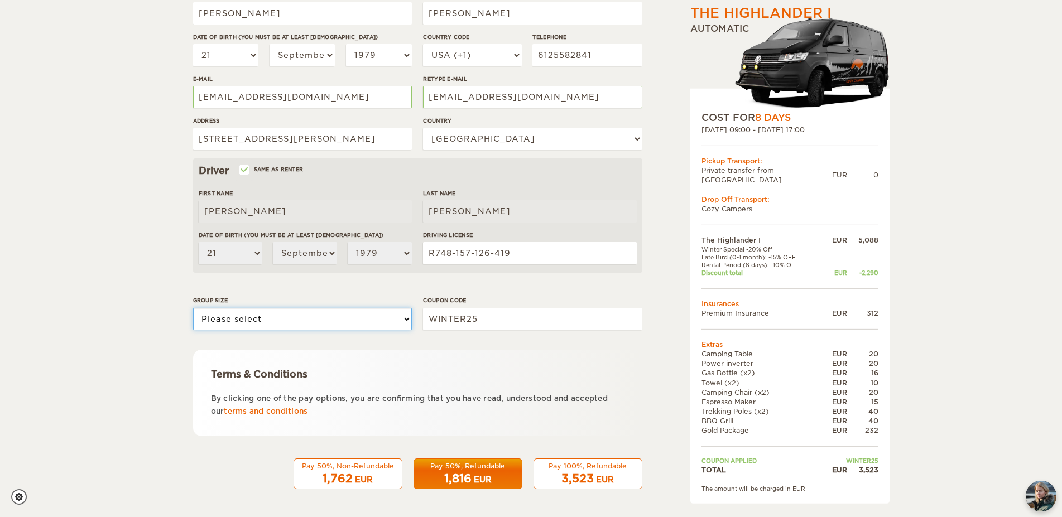
click at [193, 308] on select "Please select 1 2" at bounding box center [302, 319] width 219 height 22
select select "2"
click option "2" at bounding box center [0, 0] width 0 height 0
click at [467, 473] on span "1,816" at bounding box center [457, 478] width 27 height 13
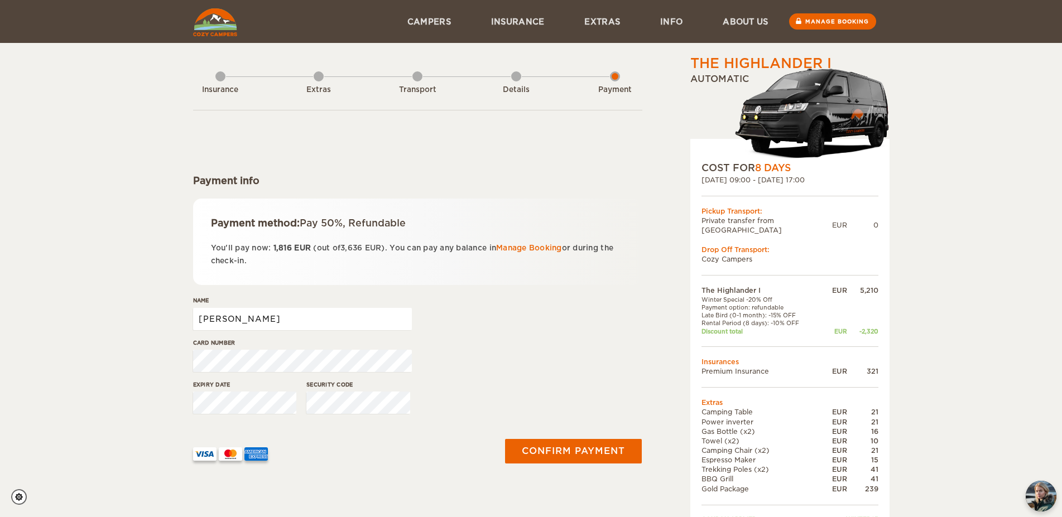
click at [305, 318] on input "Drew" at bounding box center [302, 319] width 219 height 22
type input "Drew Miller"
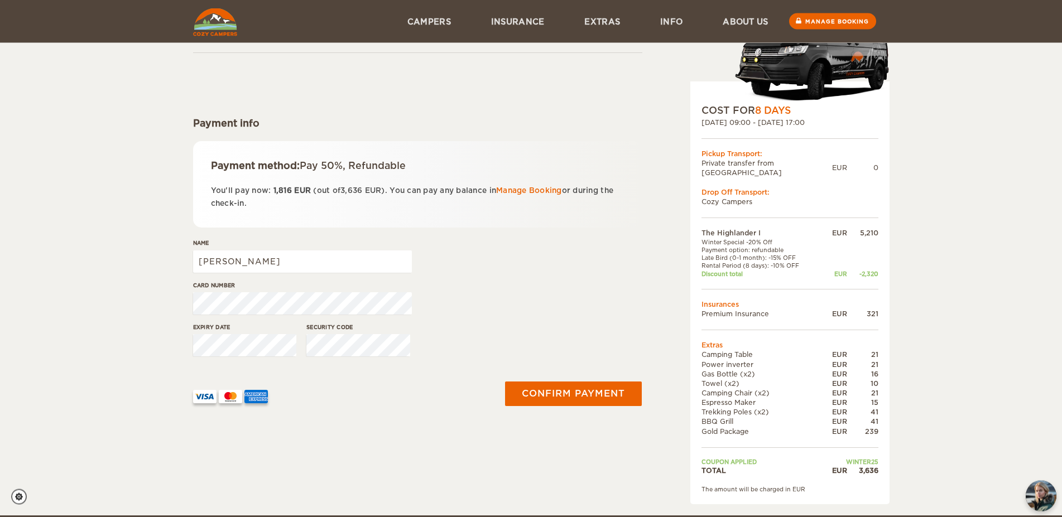
scroll to position [57, 0]
click at [126, 145] on div "The Highlander I Expand Collapse Total 3,636 EUR Automatic COST FOR 8 Days 06. …" at bounding box center [531, 229] width 1062 height 573
click at [570, 397] on button "Confirm payment" at bounding box center [573, 394] width 141 height 25
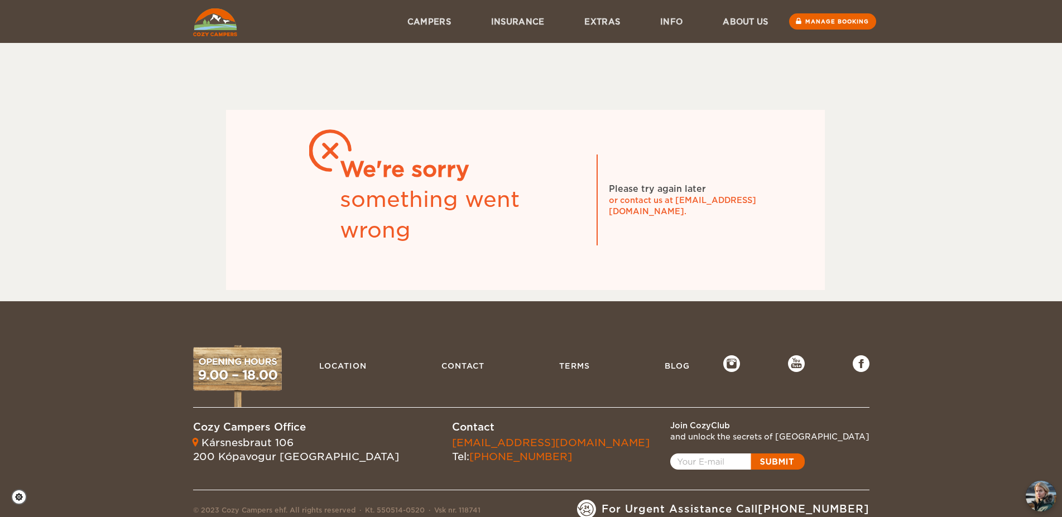
click at [787, 205] on div "We're sorry something went wrong Please try again later or contact us at [EMAIL…" at bounding box center [525, 200] width 599 height 180
